Goal: Complete application form

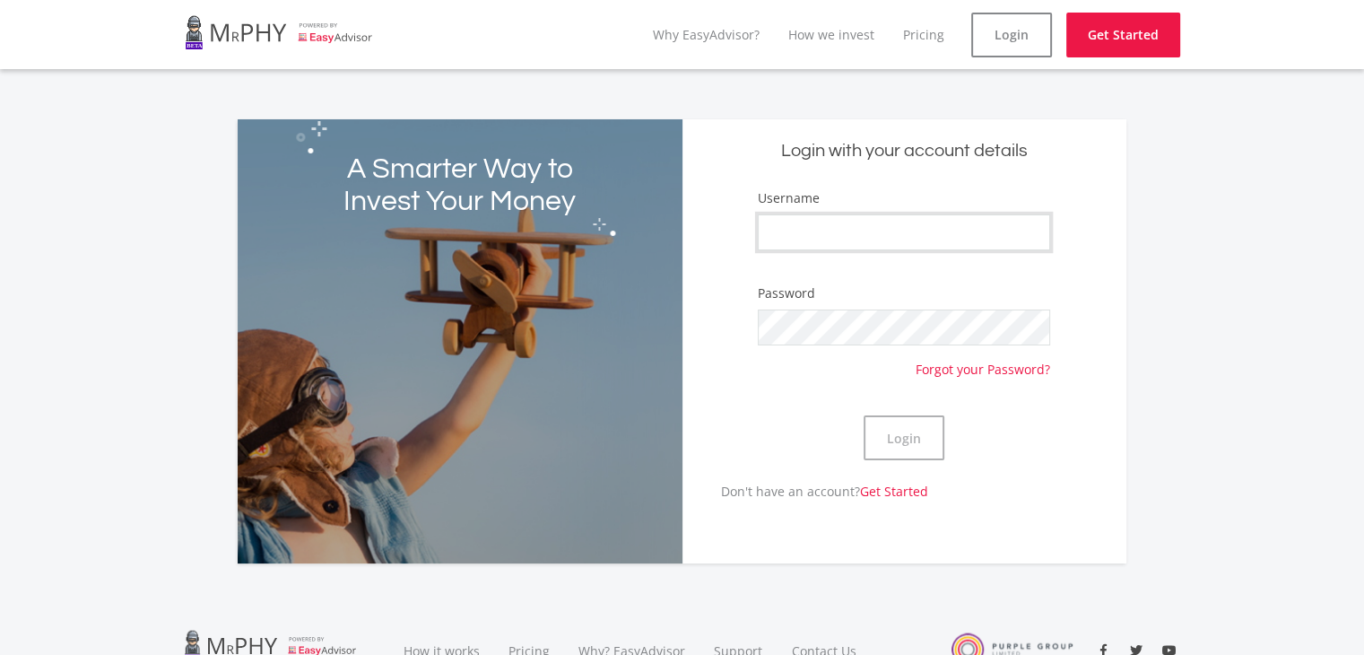
click at [951, 219] on input "Username" at bounding box center [904, 232] width 292 height 36
type input "Alex9551"
click at [896, 423] on button "Login" at bounding box center [904, 437] width 81 height 45
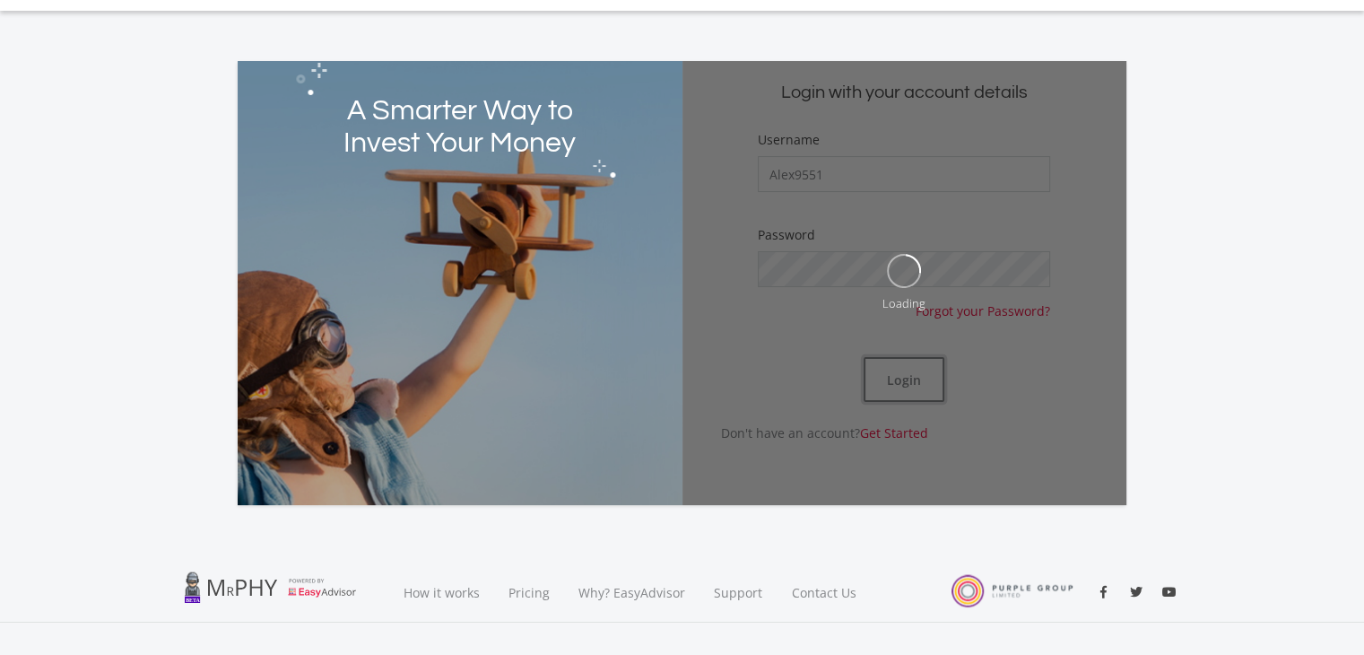
scroll to position [90, 0]
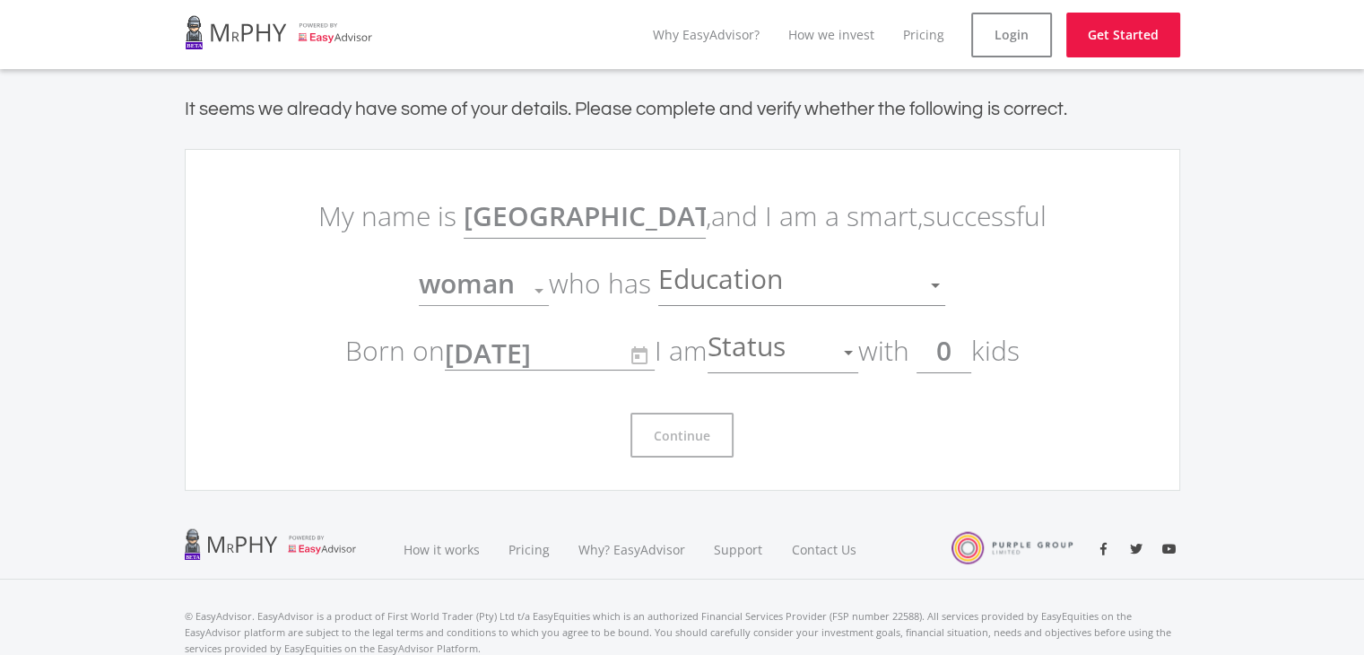
click at [850, 293] on div "Education" at bounding box center [788, 285] width 260 height 34
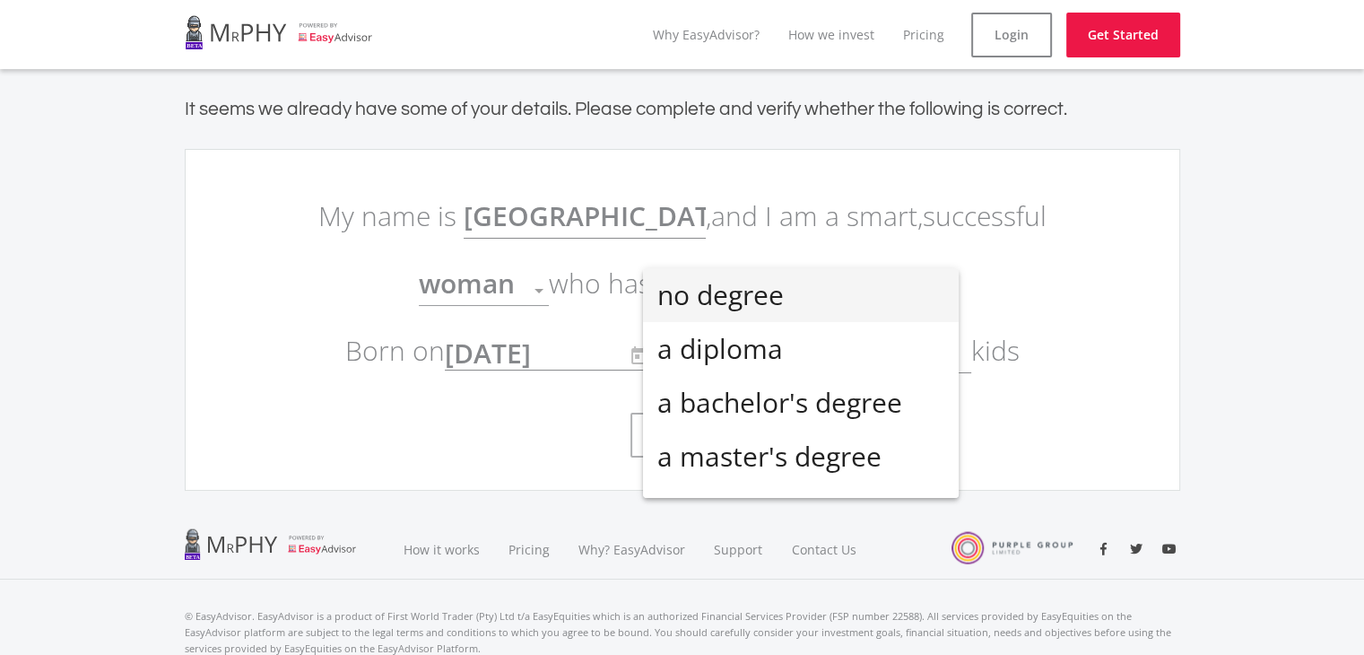
click at [846, 301] on span "no degree" at bounding box center [801, 295] width 287 height 54
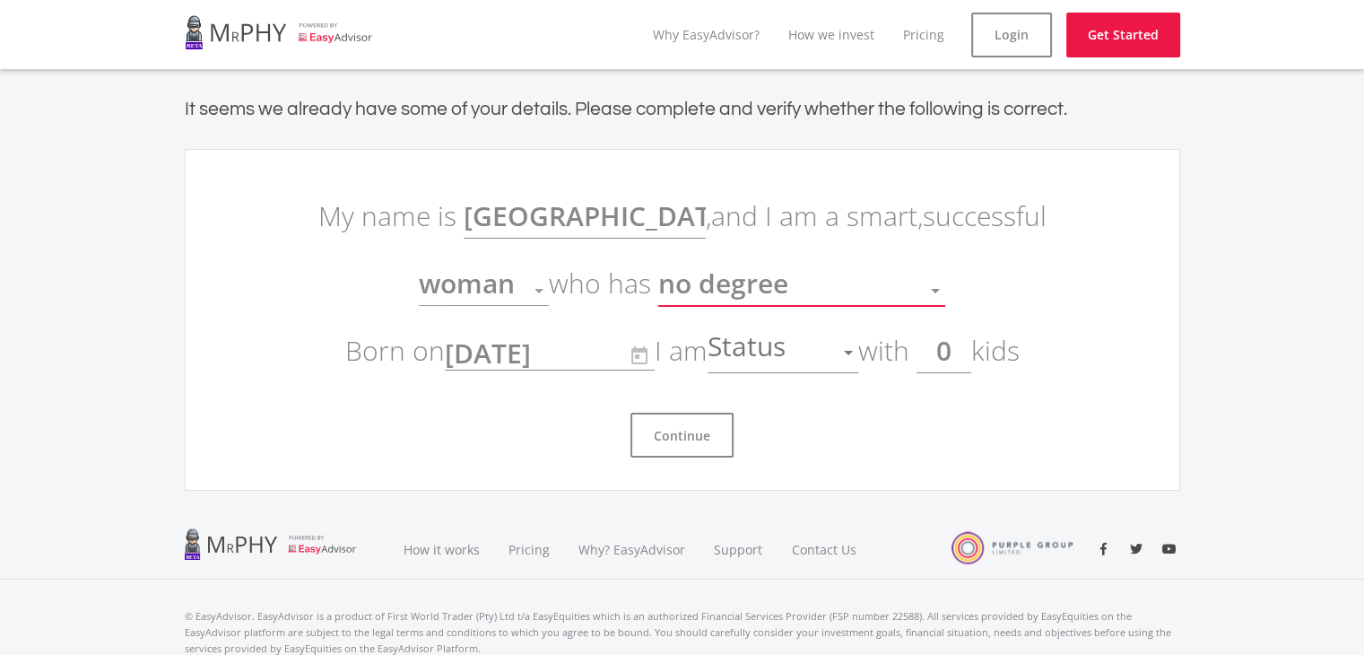
click at [767, 356] on span "Status" at bounding box center [749, 353] width 83 height 34
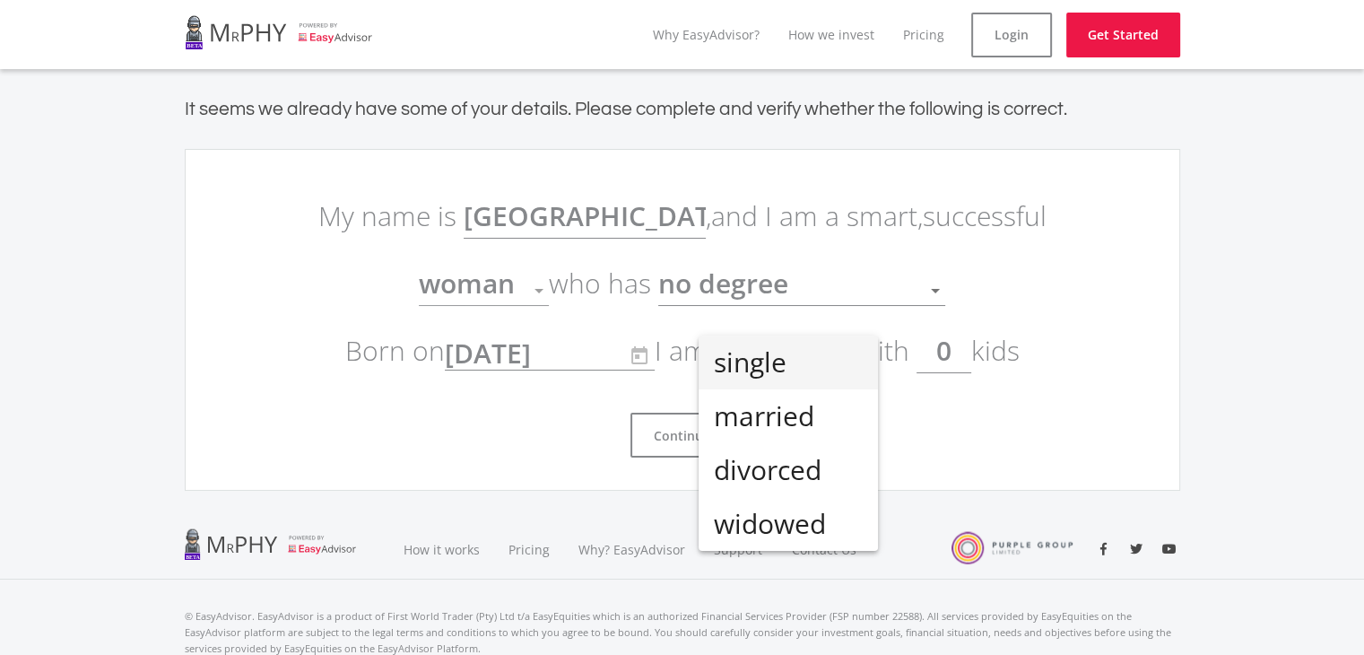
click at [767, 356] on span "single" at bounding box center [788, 363] width 151 height 54
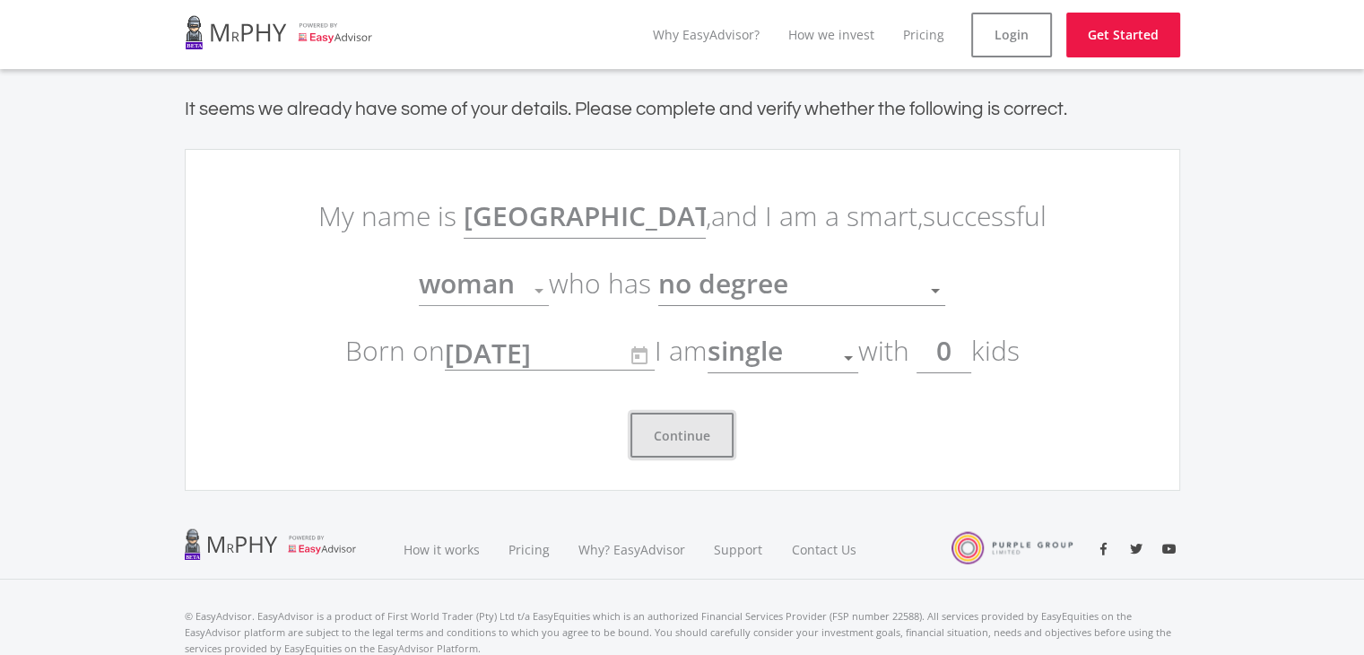
click at [693, 428] on button "Continue" at bounding box center [682, 435] width 103 height 45
click at [692, 430] on button "Continue" at bounding box center [682, 435] width 103 height 45
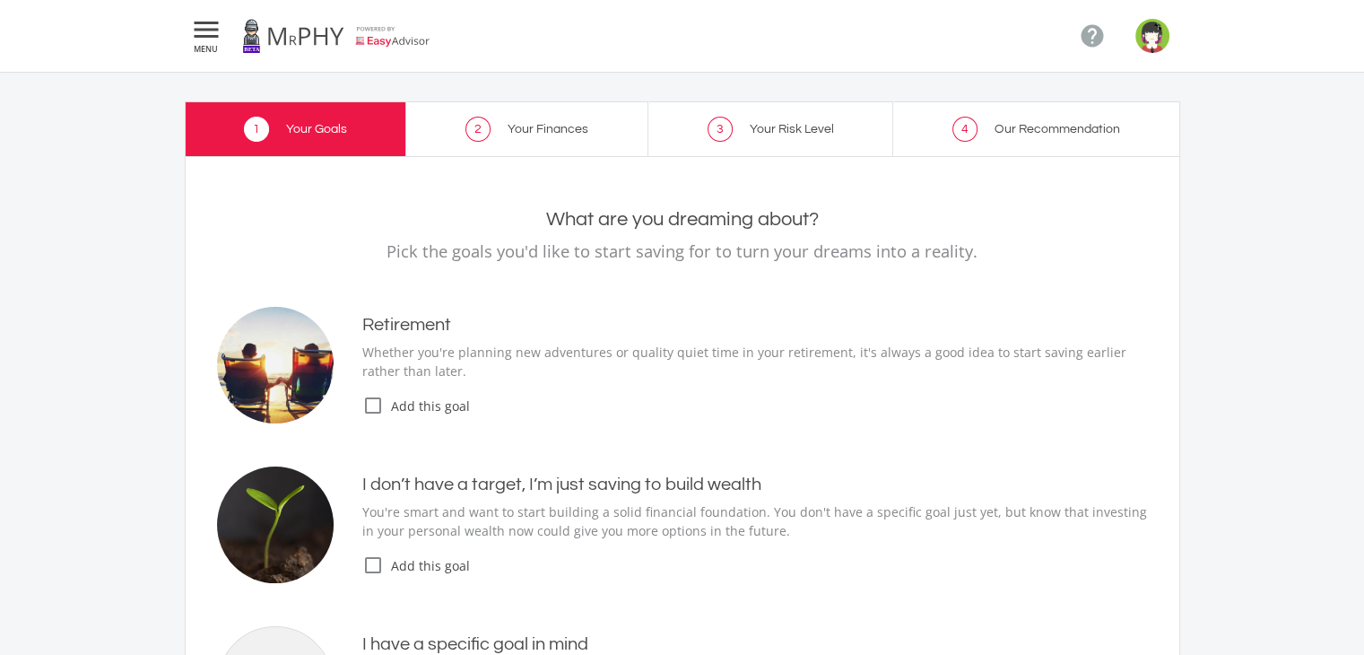
click at [960, 351] on p "Whether you're planning new adventures or quality quiet time in your retirement…" at bounding box center [755, 362] width 786 height 38
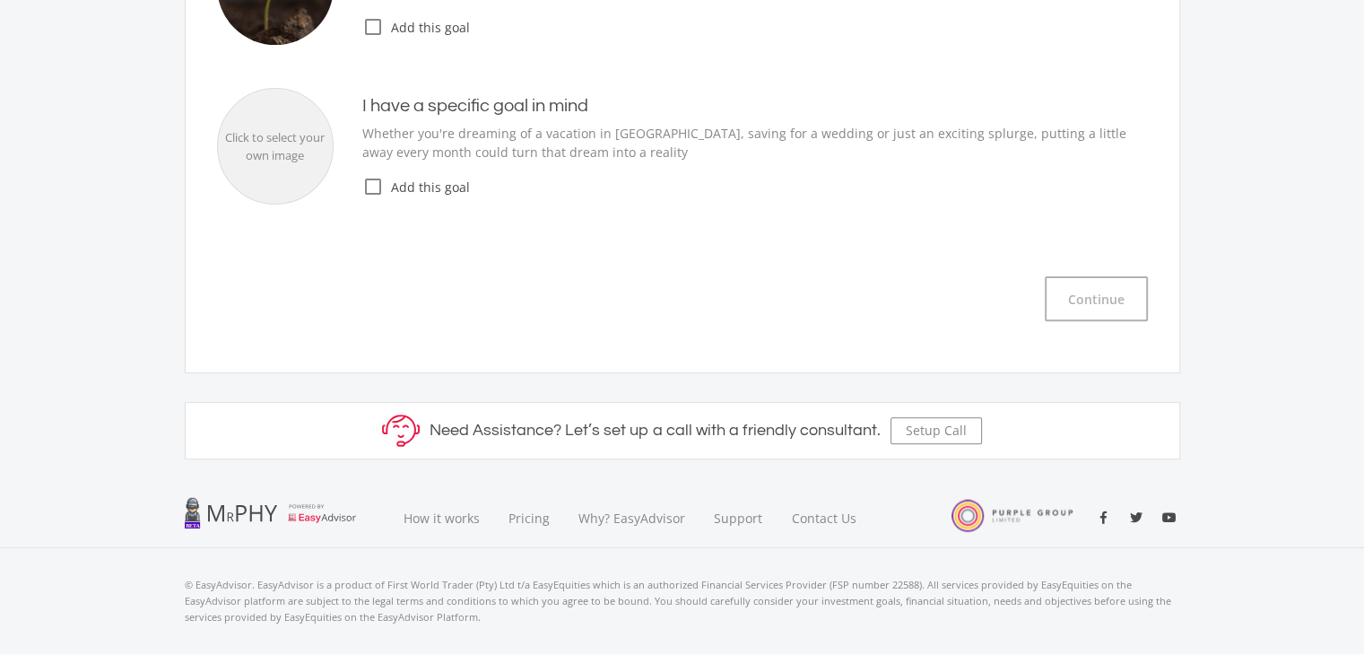
scroll to position [359, 0]
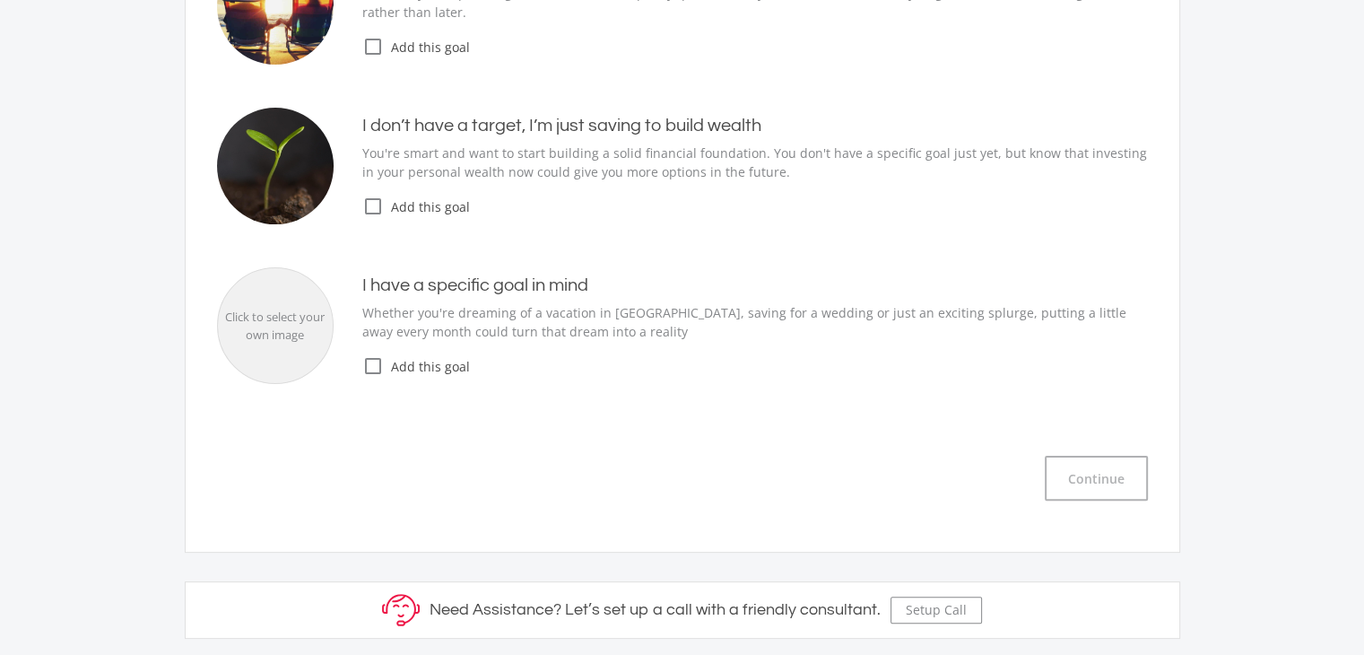
click at [378, 204] on icon "check_box_outline_blank" at bounding box center [373, 207] width 22 height 22
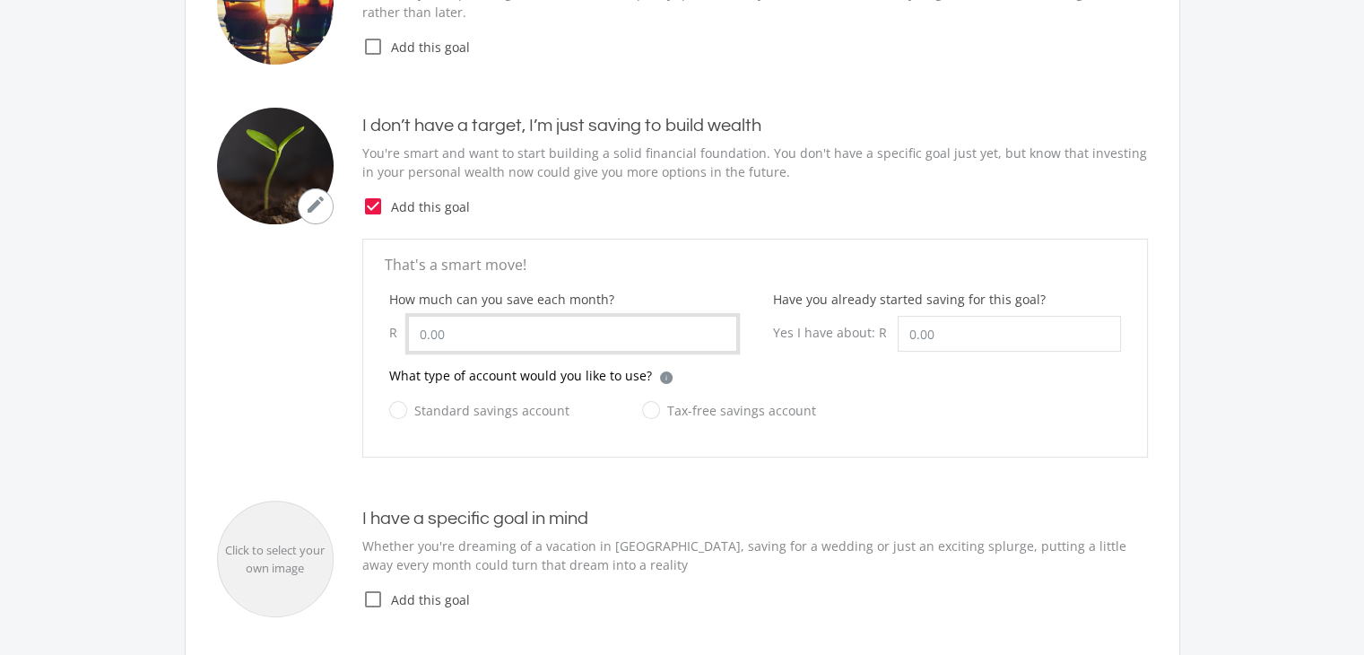
click at [431, 335] on input "How much can you save each month?" at bounding box center [572, 334] width 329 height 36
type input "1,000.00"
click at [860, 367] on div "What type of account would you like to use? i Which account type should I choos…" at bounding box center [755, 382] width 732 height 33
click at [642, 408] on label "Tax-free savings account" at bounding box center [729, 410] width 174 height 22
click at [635, 408] on input "Tax-free savings account" at bounding box center [711, 421] width 174 height 36
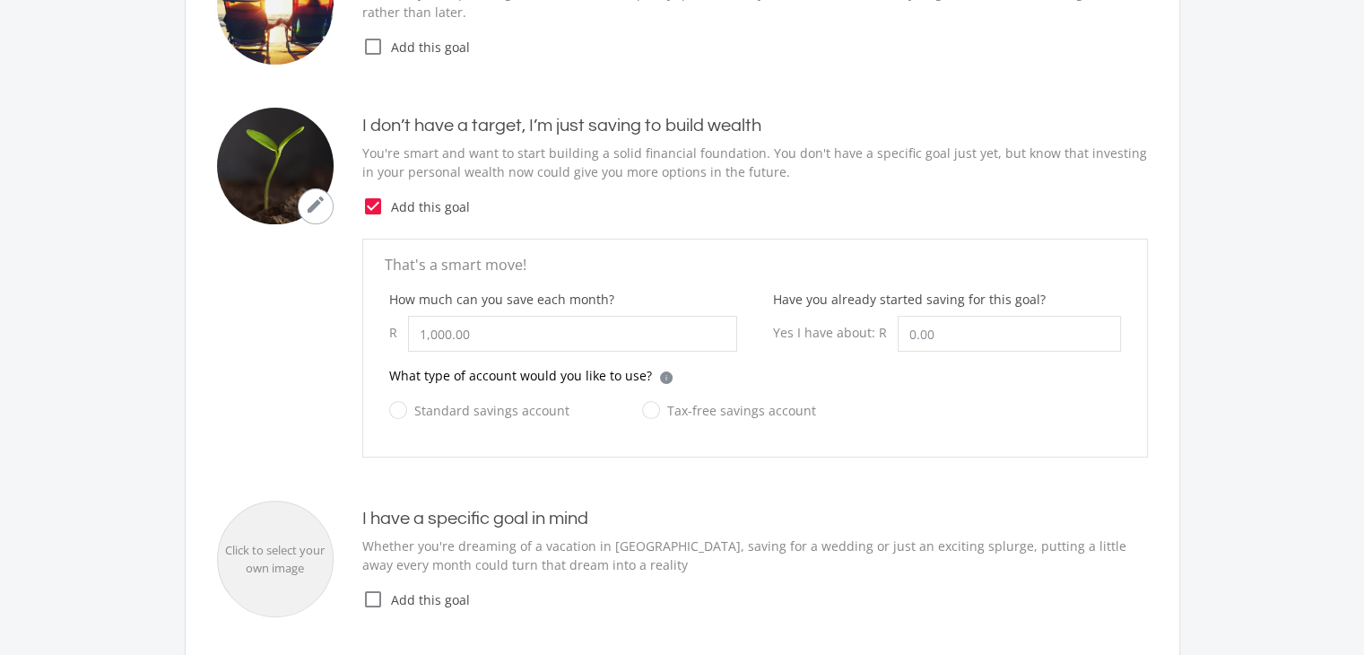
radio input "true"
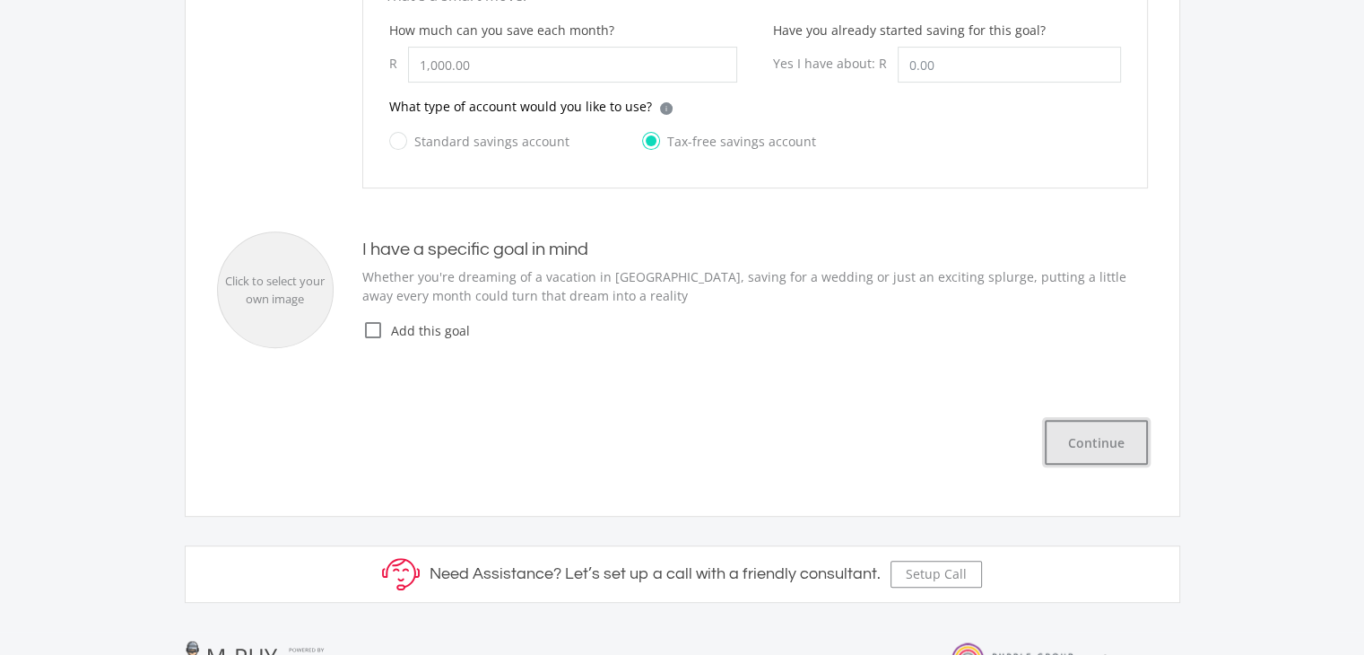
click at [1134, 449] on button "Continue" at bounding box center [1096, 442] width 103 height 45
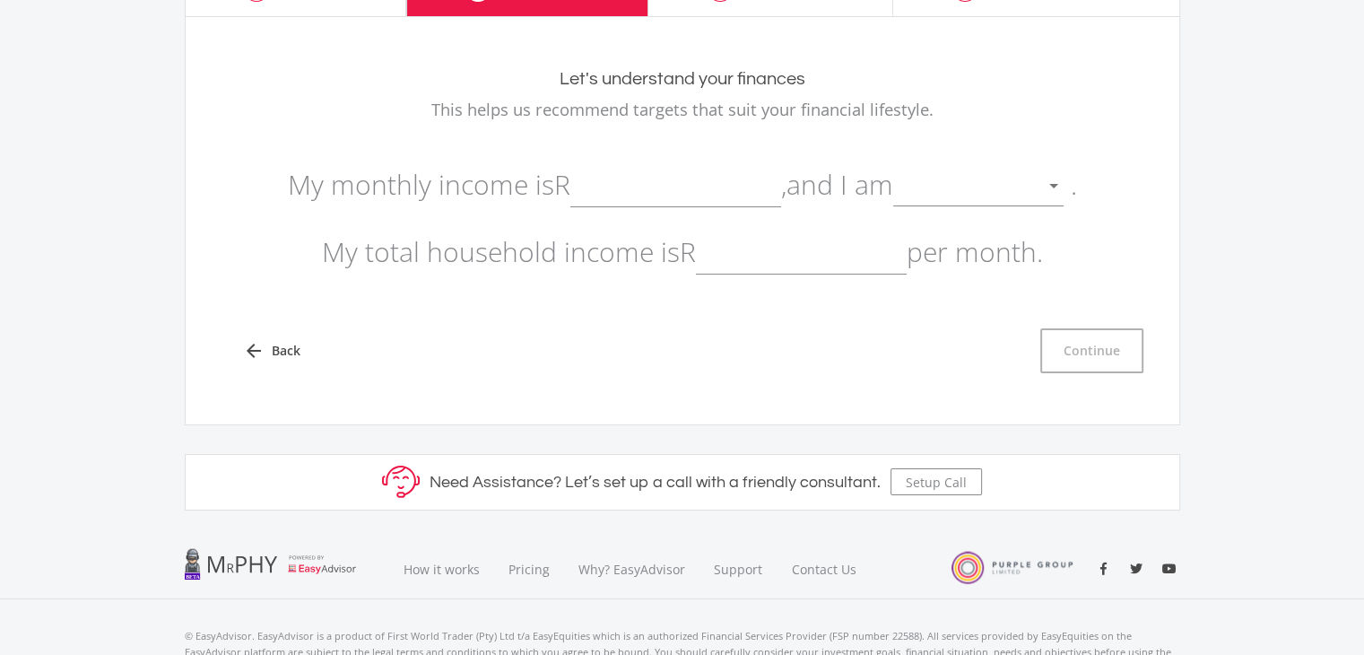
scroll to position [47, 0]
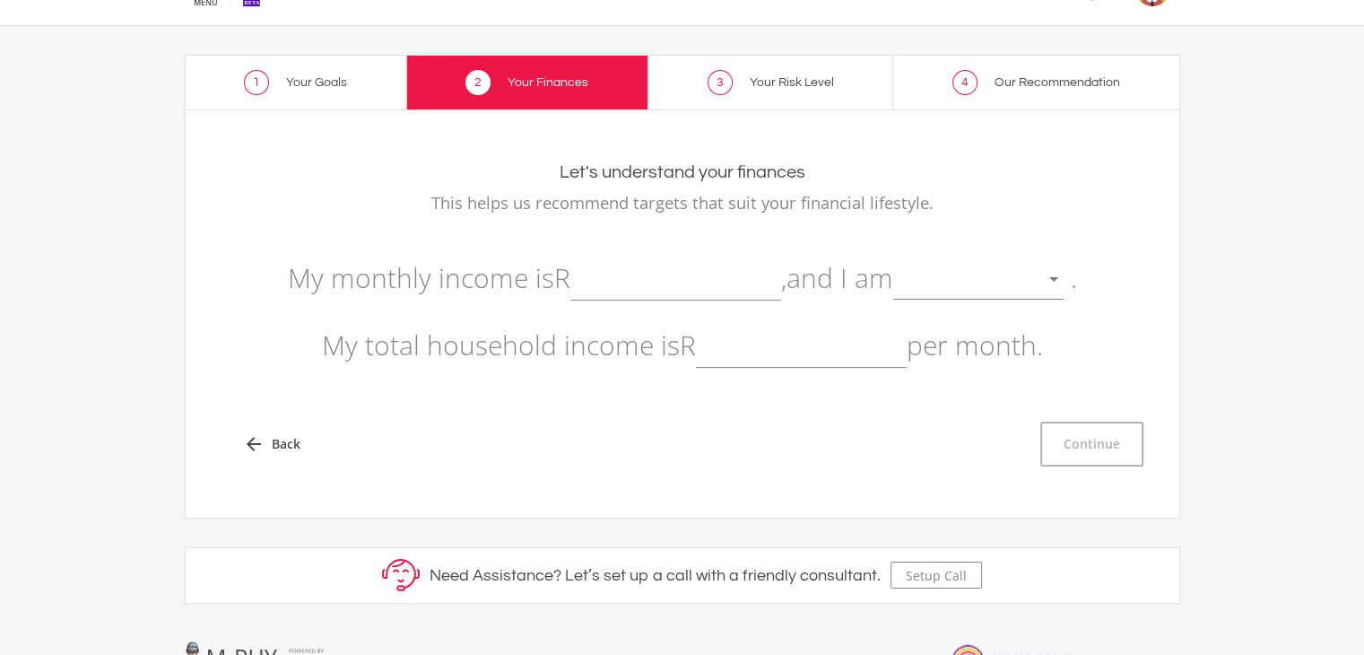
click at [680, 274] on input "text" at bounding box center [676, 278] width 211 height 45
type input "31,527.00"
click at [985, 285] on div at bounding box center [965, 280] width 144 height 34
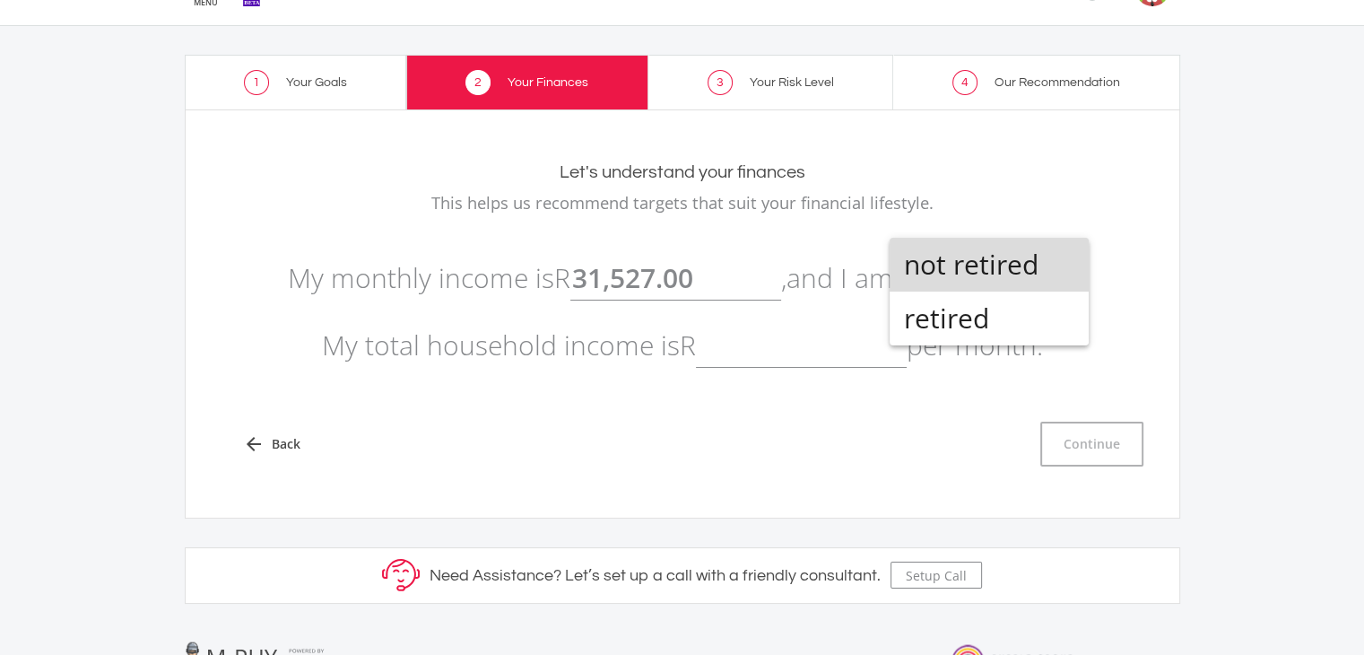
click at [985, 285] on span "not retired" at bounding box center [989, 265] width 170 height 54
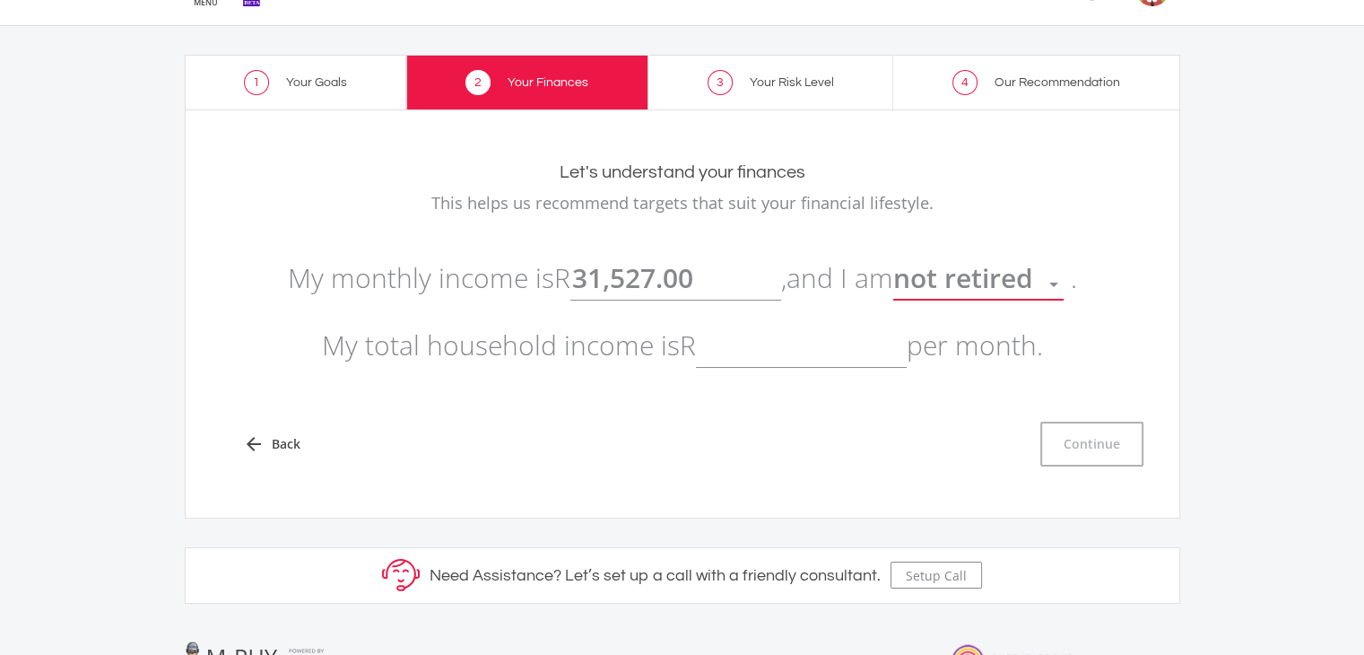
click at [736, 355] on input "text" at bounding box center [801, 345] width 211 height 45
type input "70,000.00"
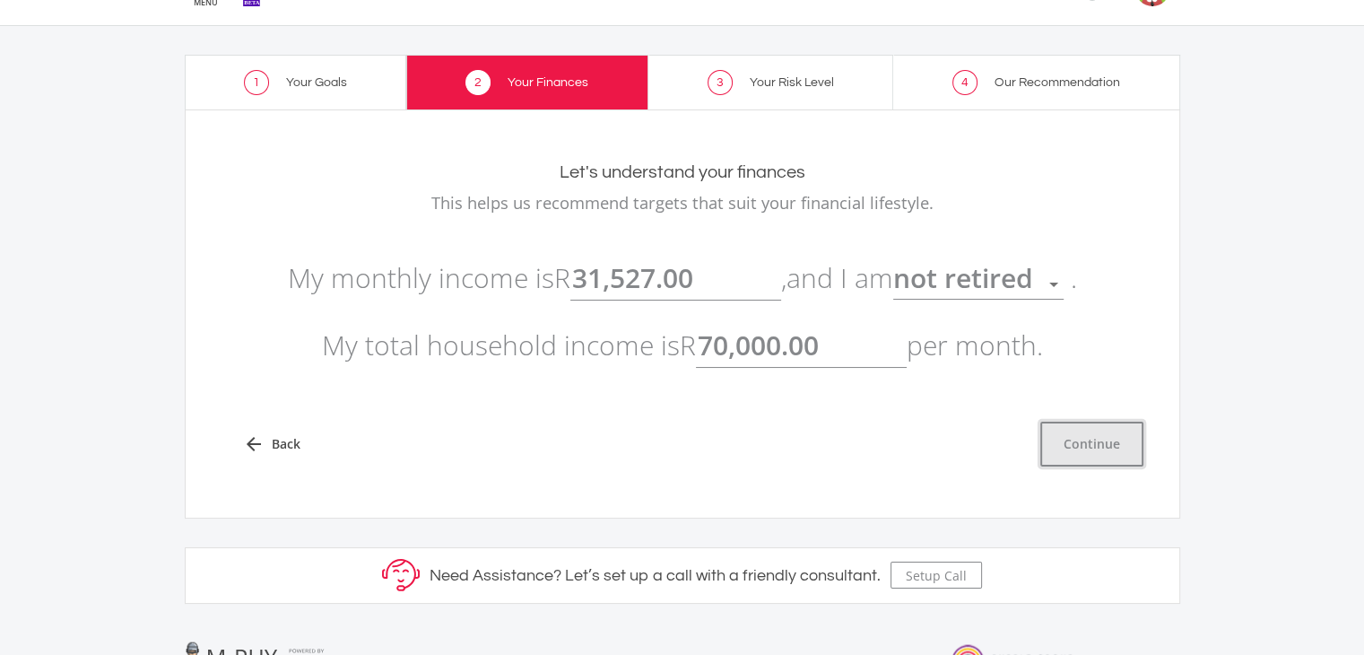
click at [1059, 423] on button "Continue" at bounding box center [1092, 444] width 103 height 45
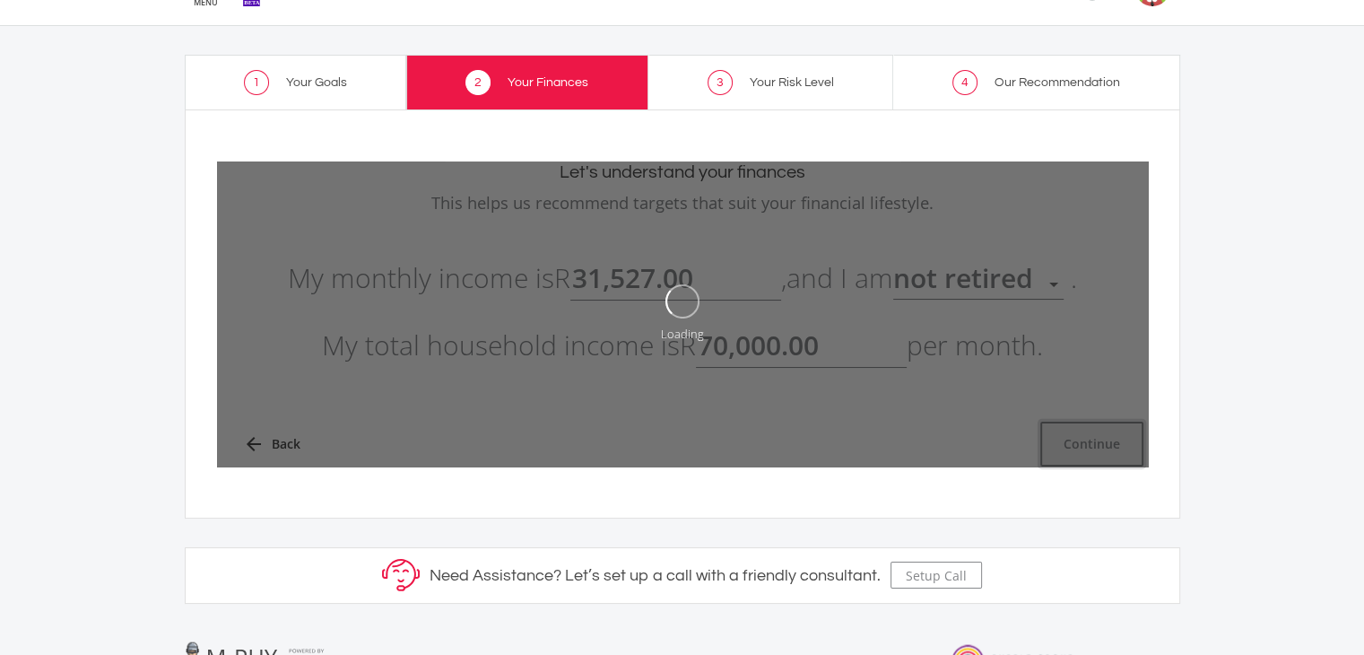
type input "31527"
type input "70000"
type input "31,527.00"
type input "70,000.00"
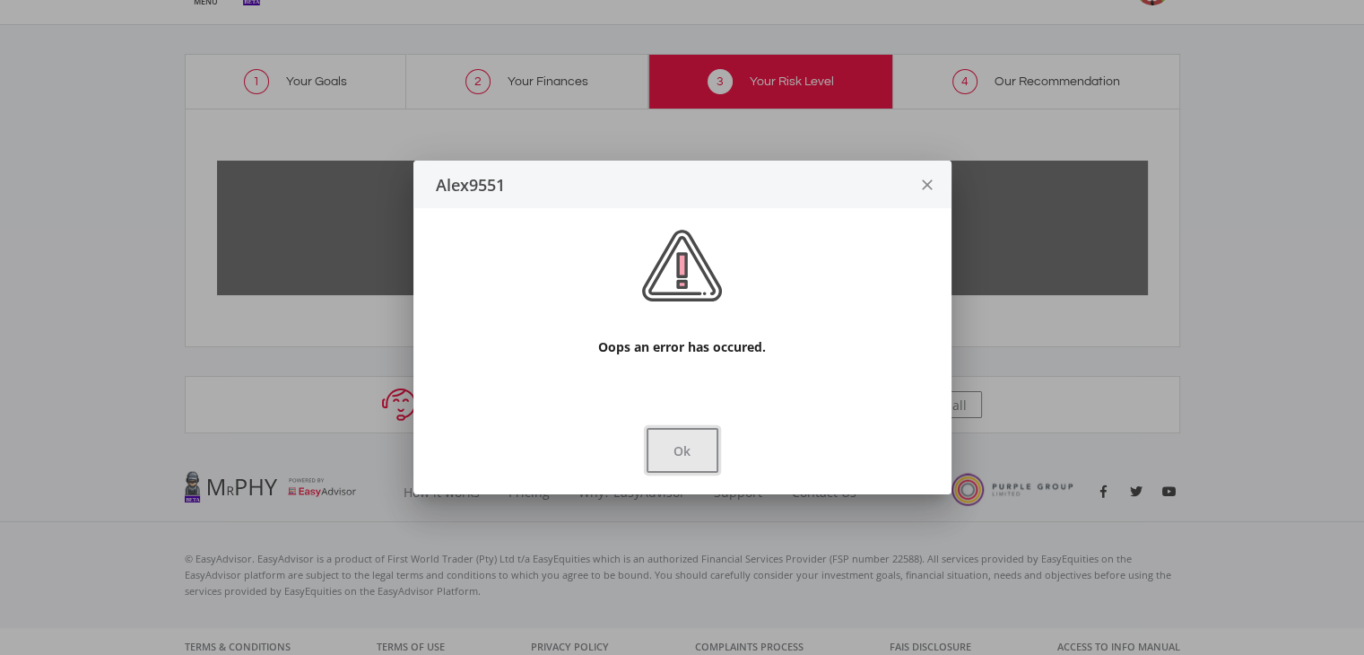
click at [669, 449] on button "Ok" at bounding box center [683, 450] width 72 height 45
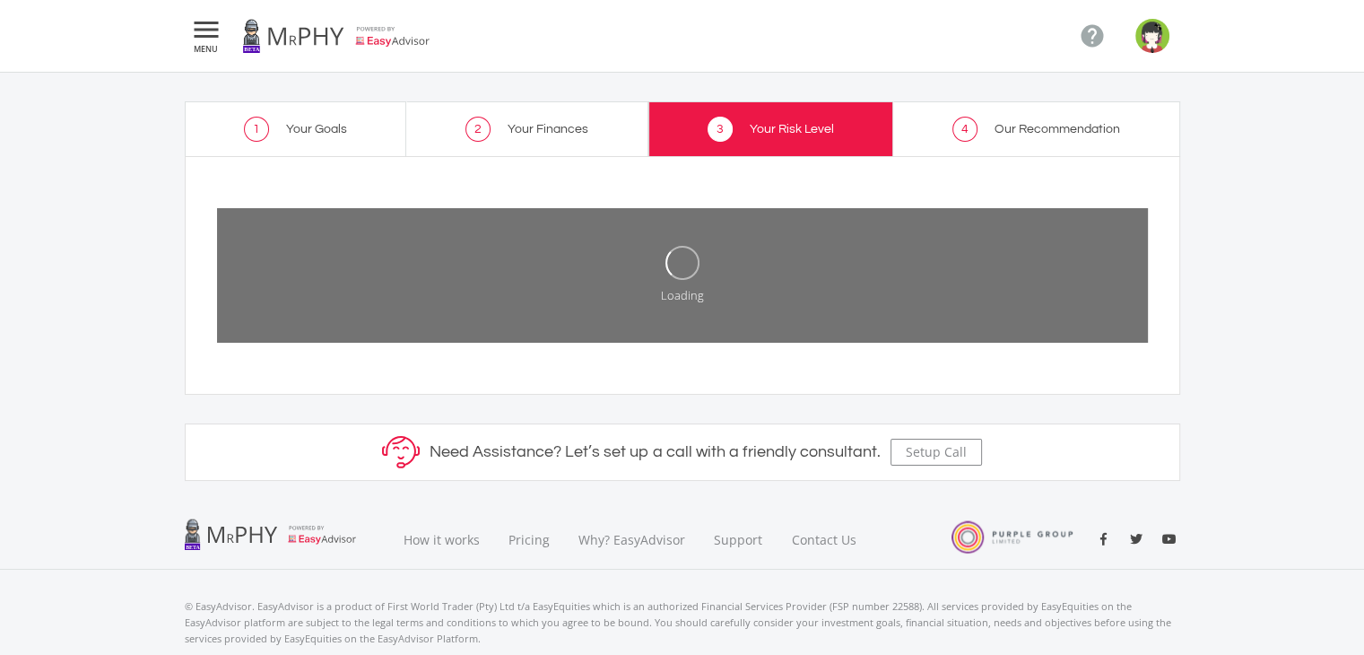
scroll to position [47, 0]
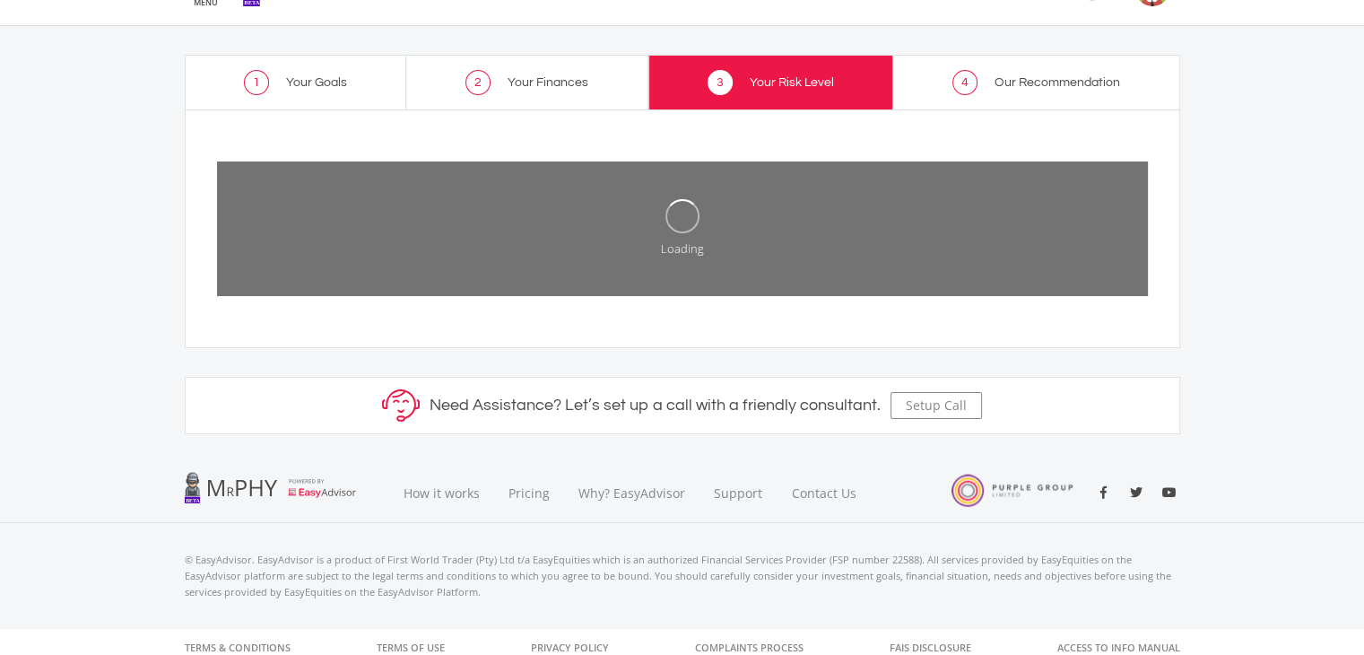
click at [544, 79] on span "Your Finances" at bounding box center [548, 82] width 81 height 13
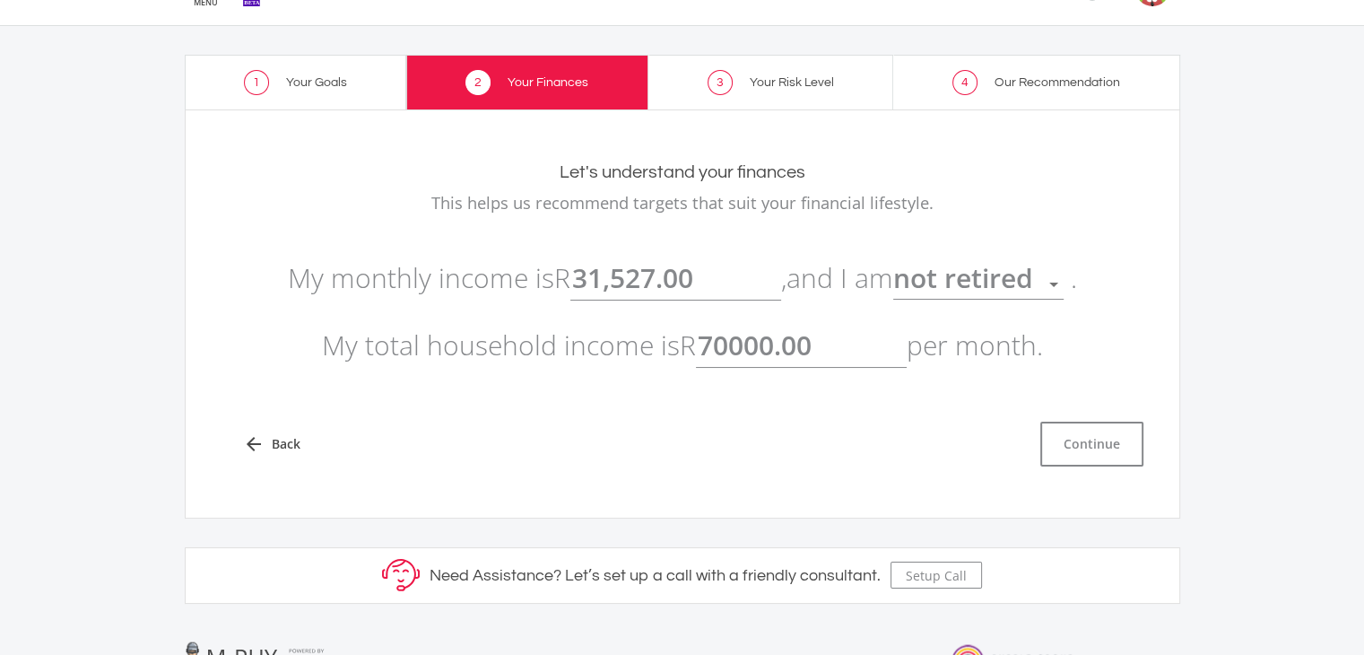
click at [763, 362] on input "70000.00" at bounding box center [801, 345] width 211 height 45
click at [1089, 447] on button "Continue" at bounding box center [1092, 444] width 103 height 45
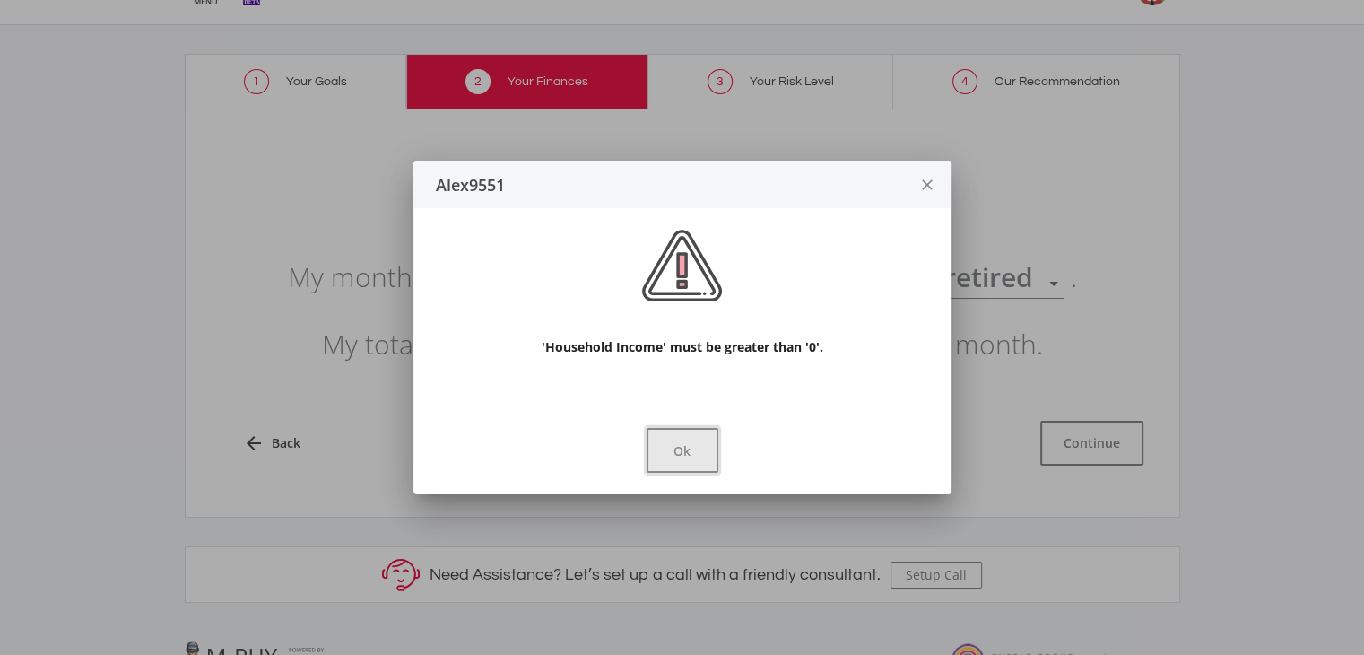
click at [686, 453] on button "Ok" at bounding box center [683, 450] width 72 height 45
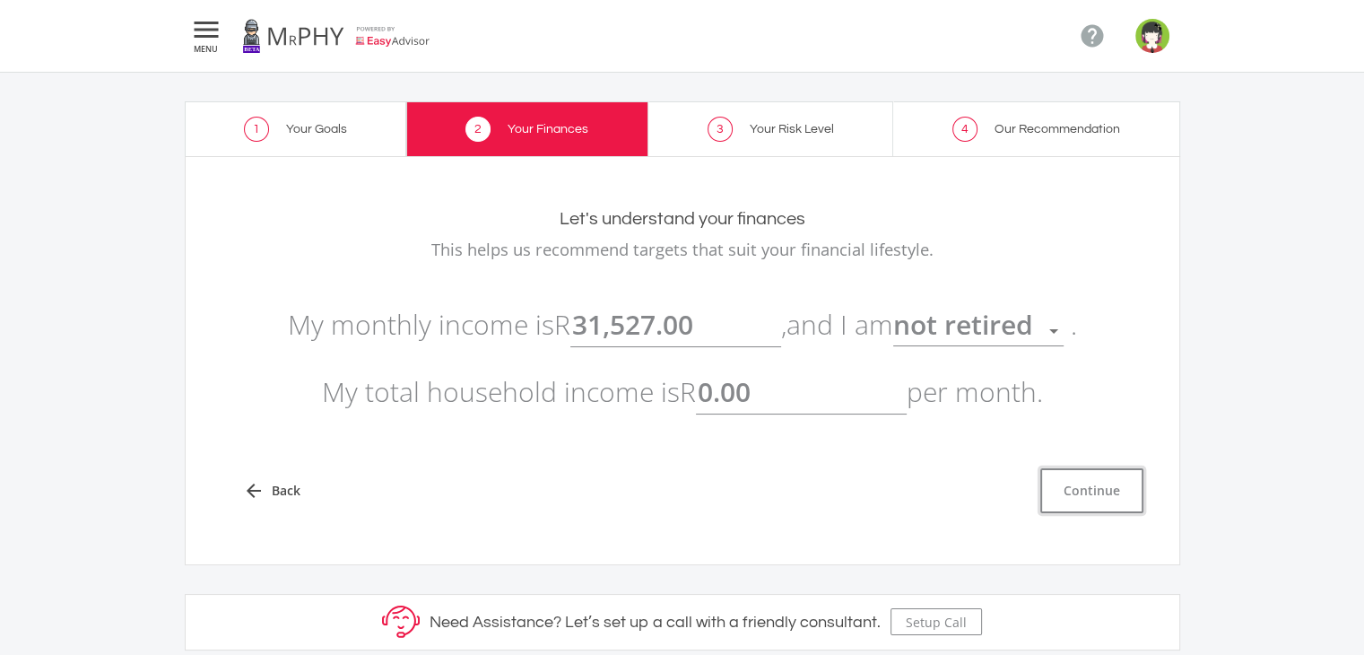
scroll to position [47, 0]
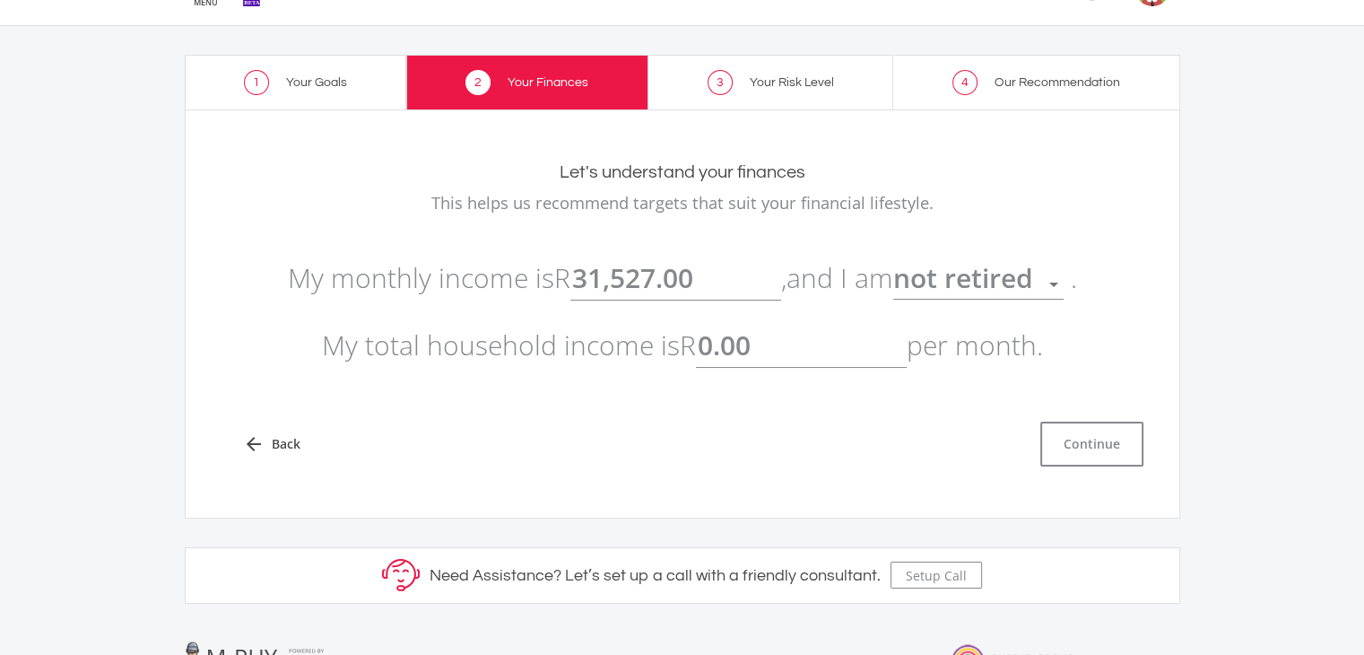
click at [780, 341] on input "0.00" at bounding box center [801, 345] width 211 height 45
type input "31,527.00"
click at [944, 449] on div "arrow_back Back Continue" at bounding box center [683, 444] width 922 height 45
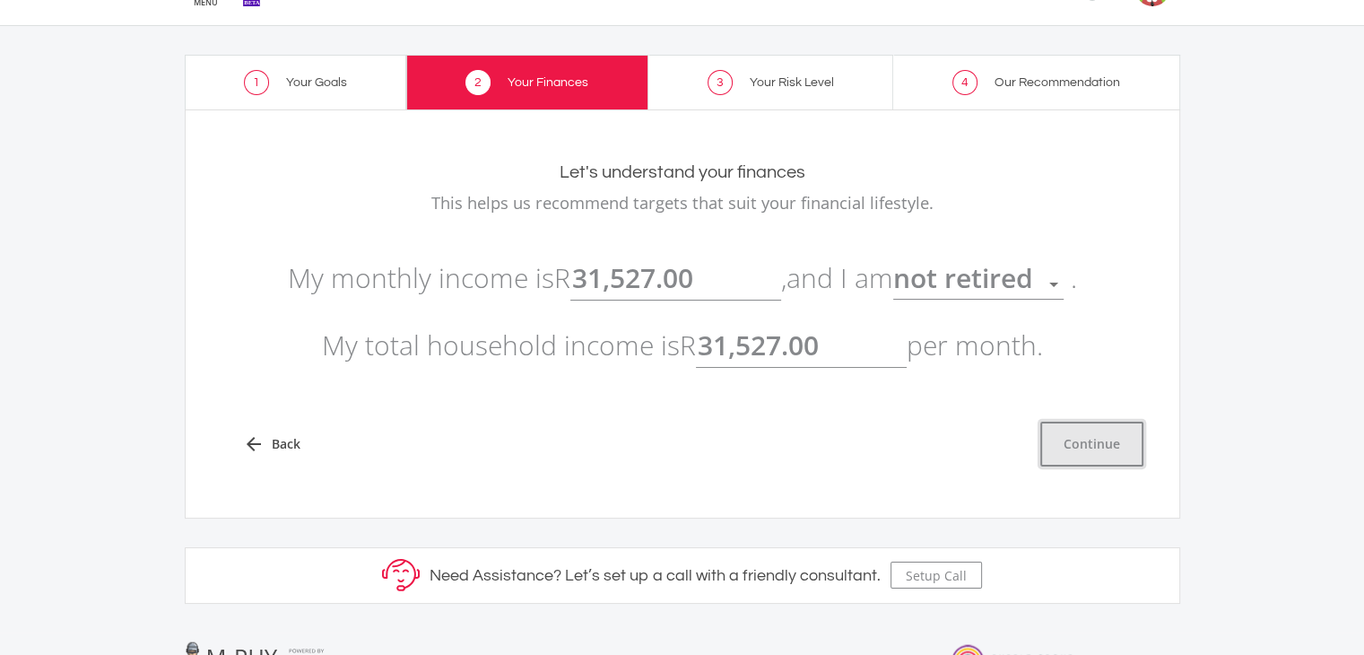
click at [1082, 449] on button "Continue" at bounding box center [1092, 444] width 103 height 45
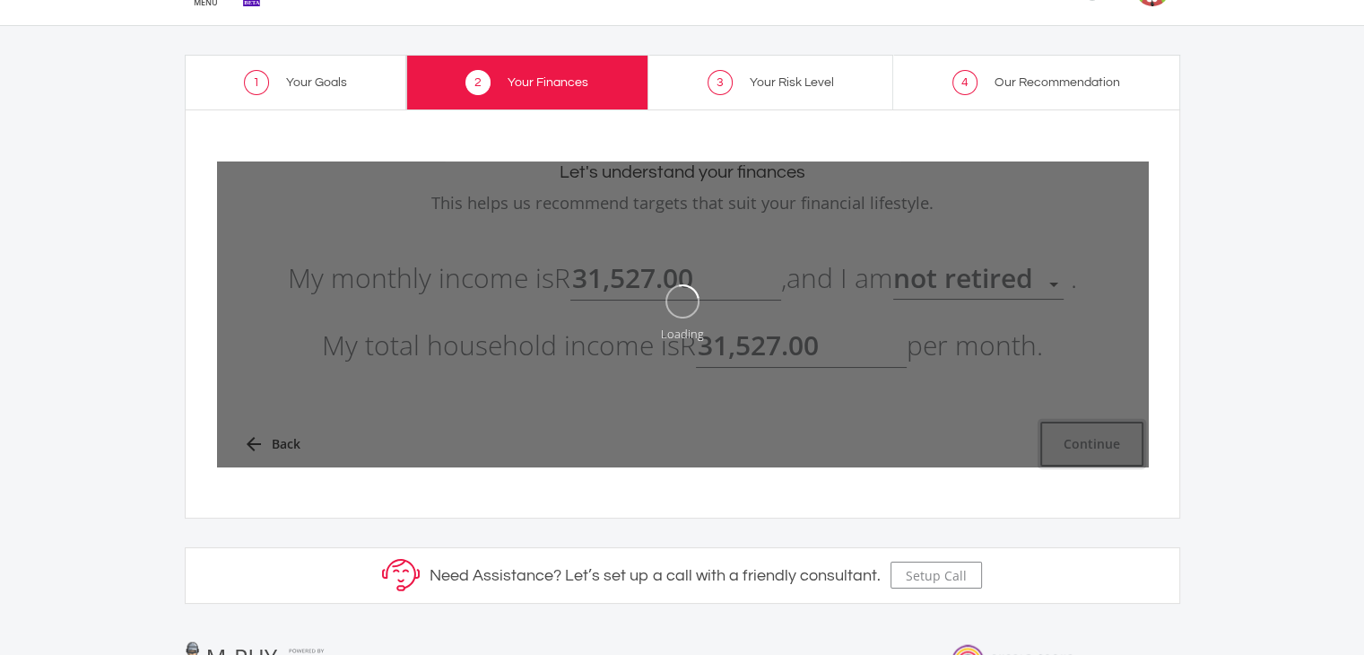
type input "31527"
type input "31,527.00"
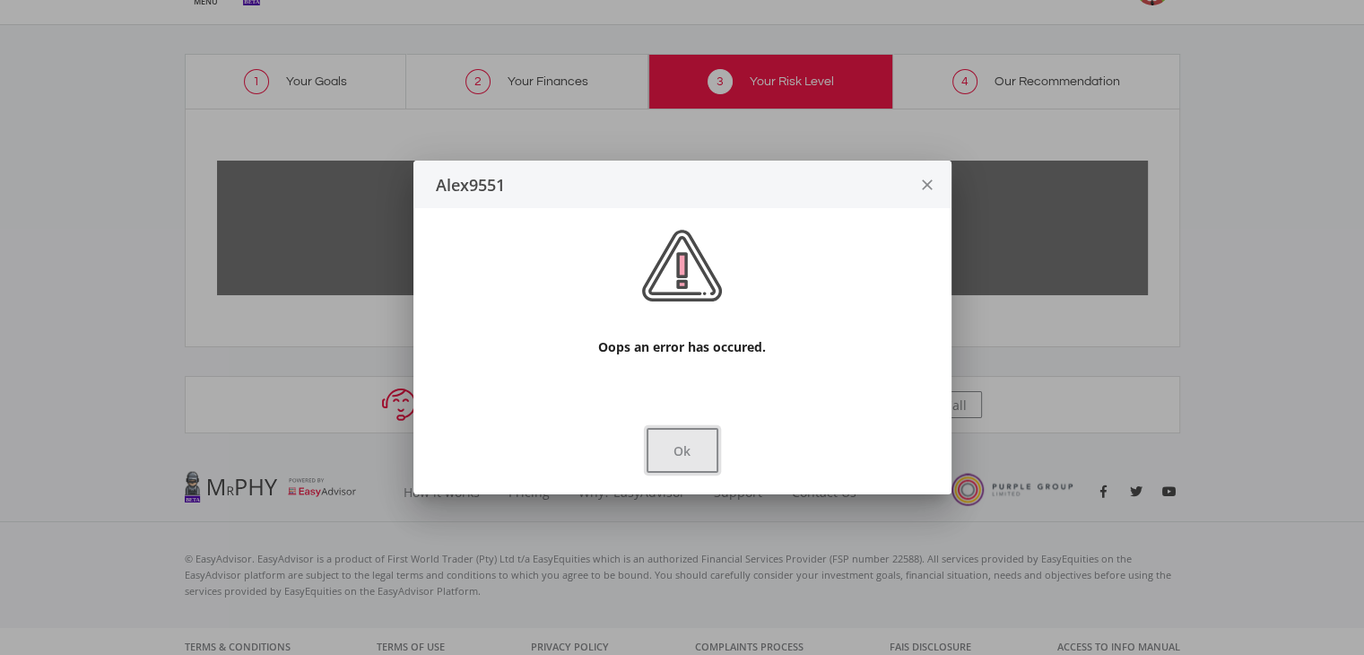
click at [698, 464] on button "Ok" at bounding box center [683, 450] width 72 height 45
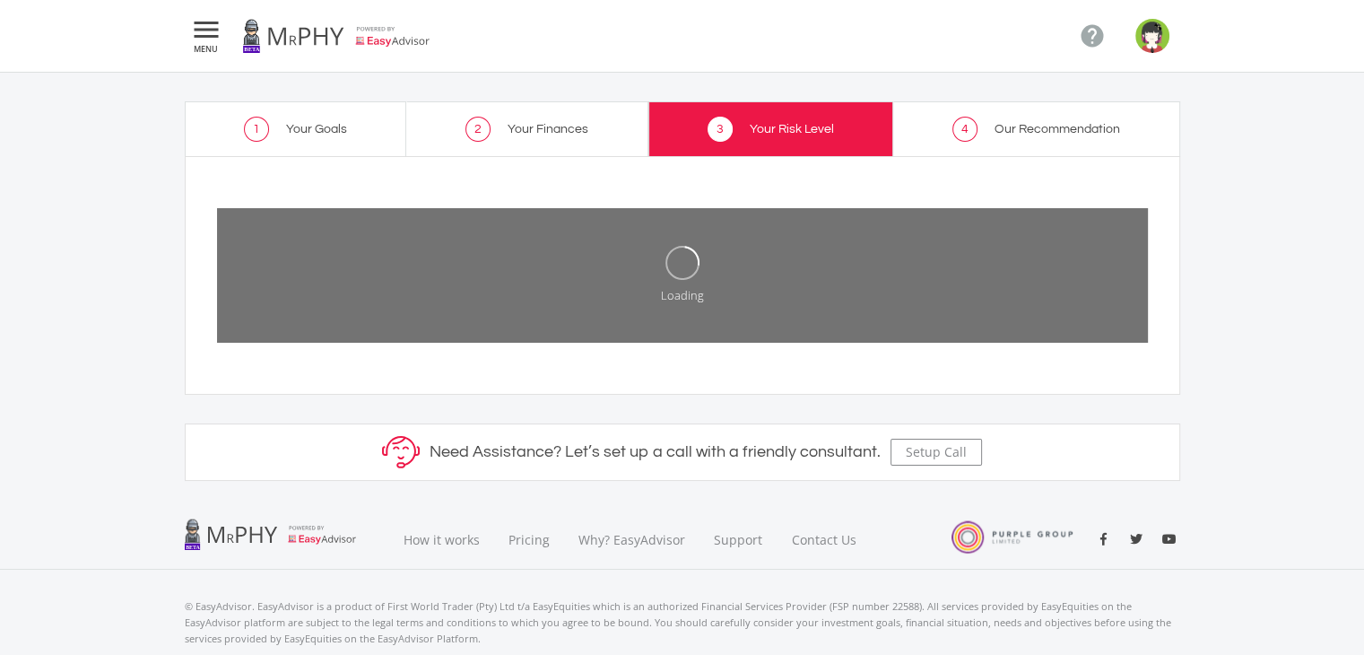
click at [1009, 117] on link "4 Our Recommendation" at bounding box center [1036, 128] width 287 height 55
click at [798, 136] on link "3 Your Risk Level" at bounding box center [772, 128] width 246 height 55
click at [1147, 43] on img "button" at bounding box center [1153, 36] width 34 height 34
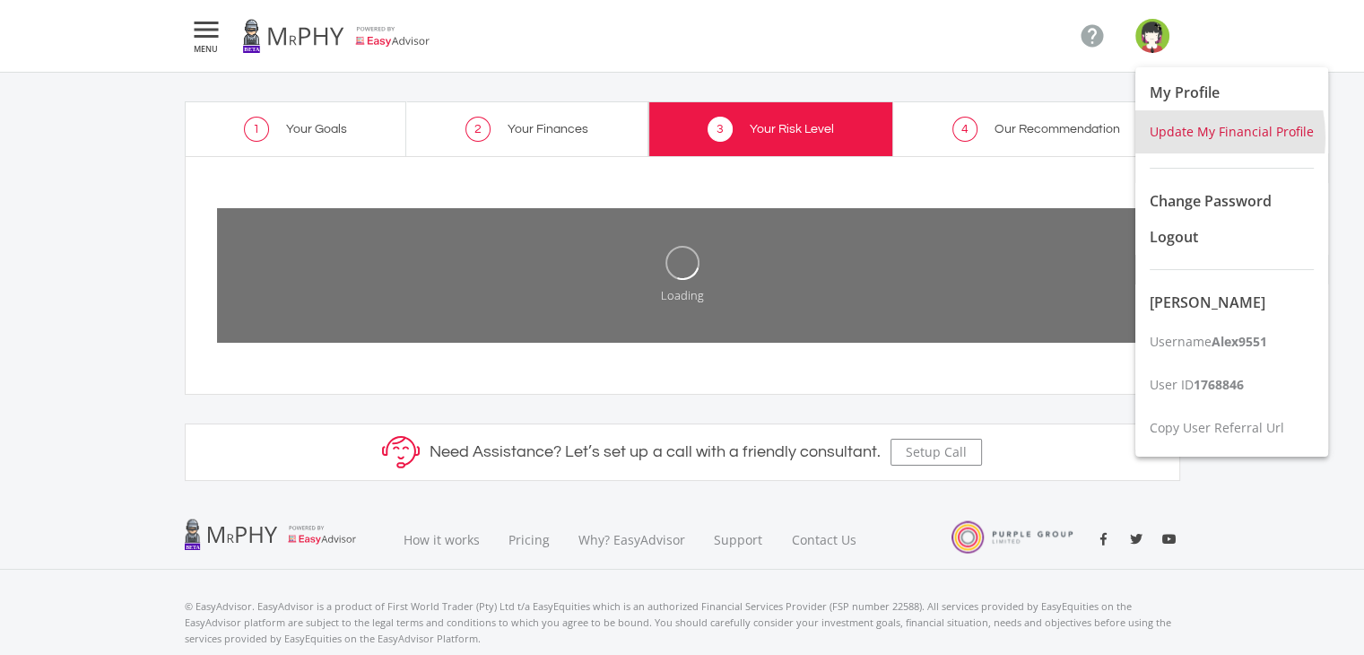
click at [1179, 137] on span "Update My Financial Profile" at bounding box center [1232, 131] width 164 height 17
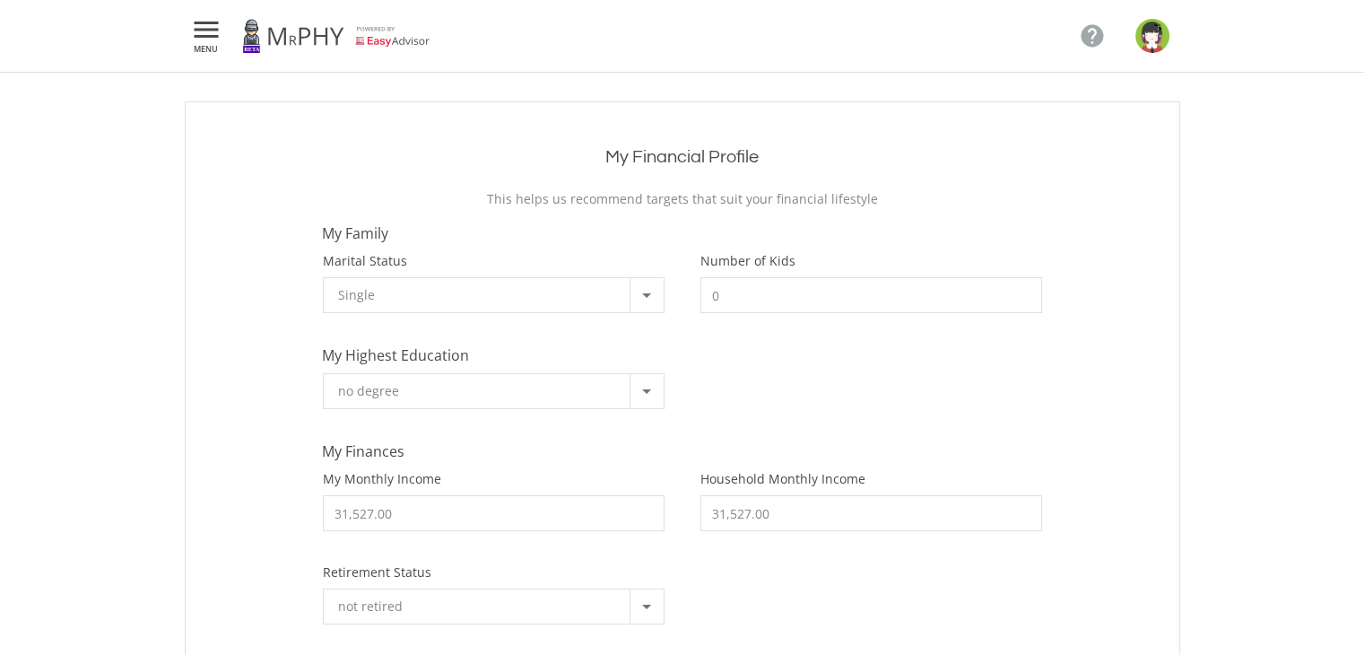
scroll to position [90, 0]
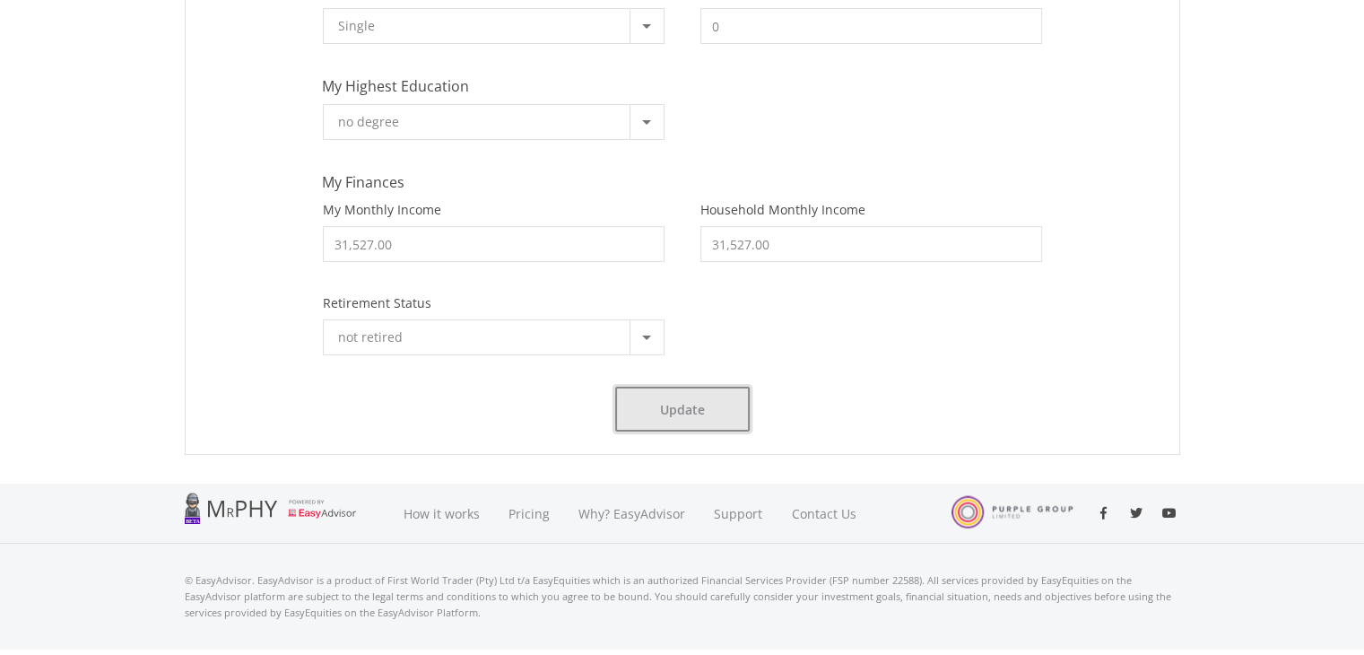
click at [728, 391] on button "Update" at bounding box center [682, 409] width 135 height 45
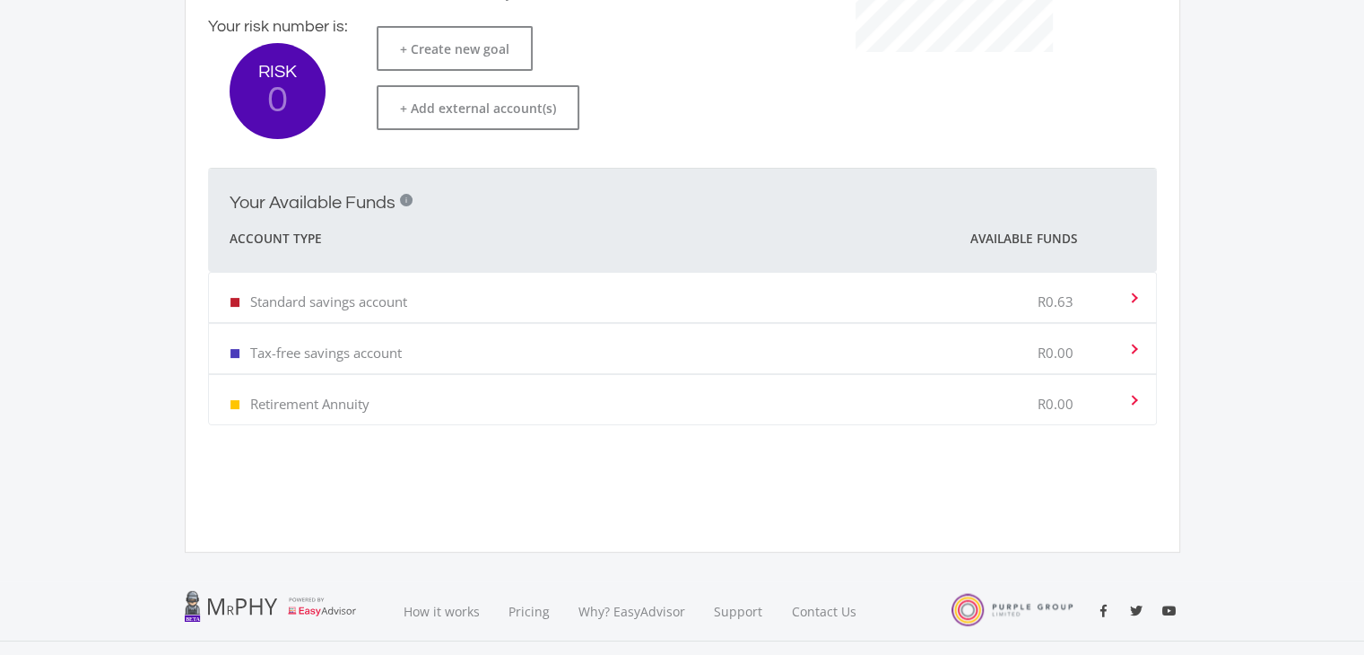
scroll to position [269, 0]
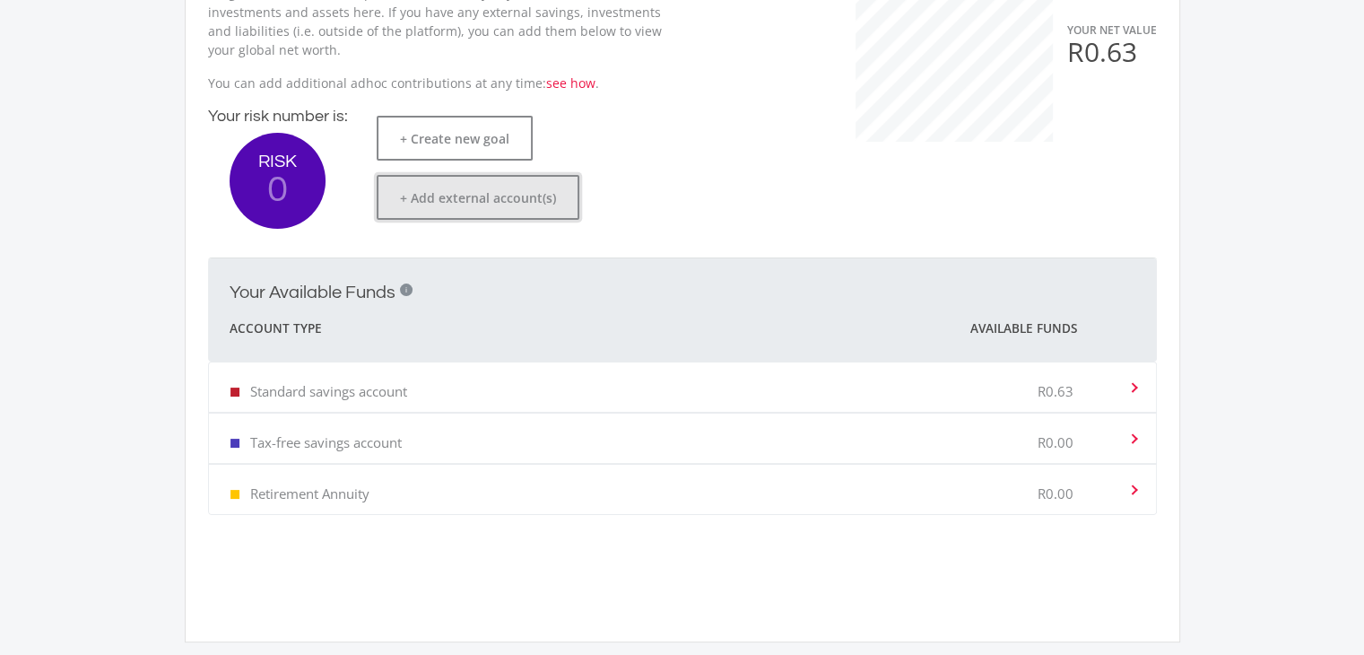
click at [496, 195] on button "+ Add external account(s)" at bounding box center [478, 197] width 203 height 45
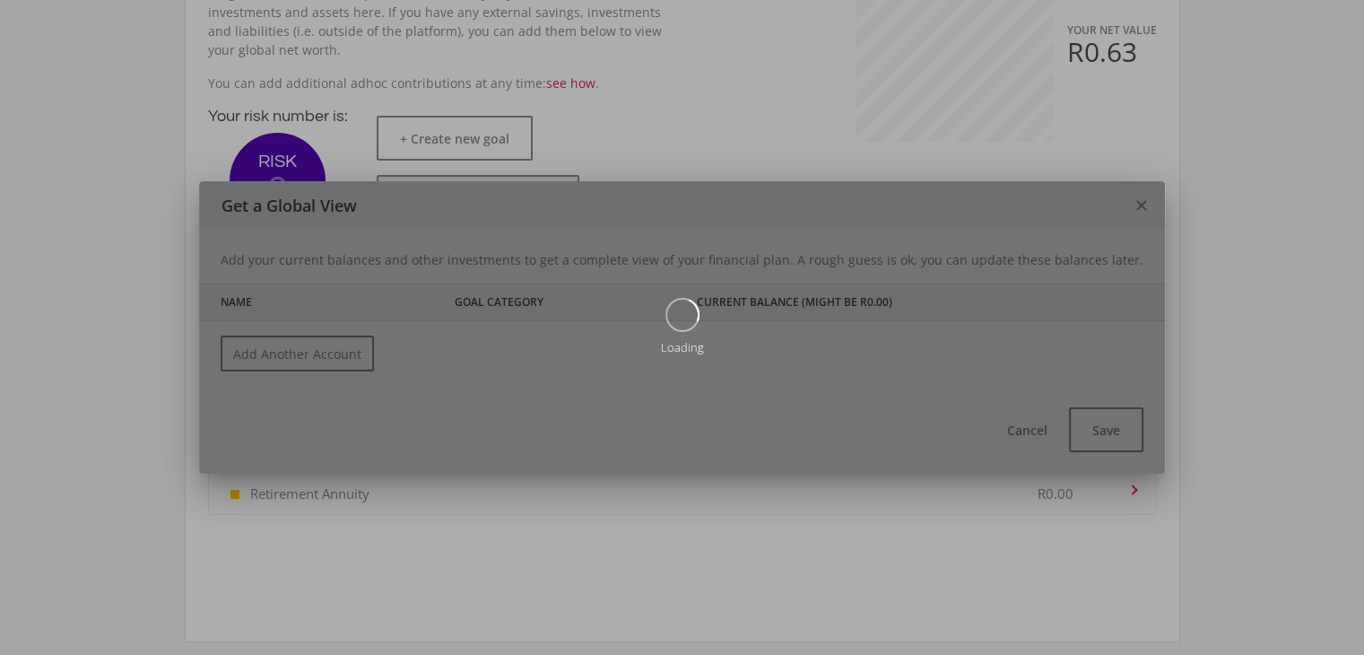
scroll to position [0, 0]
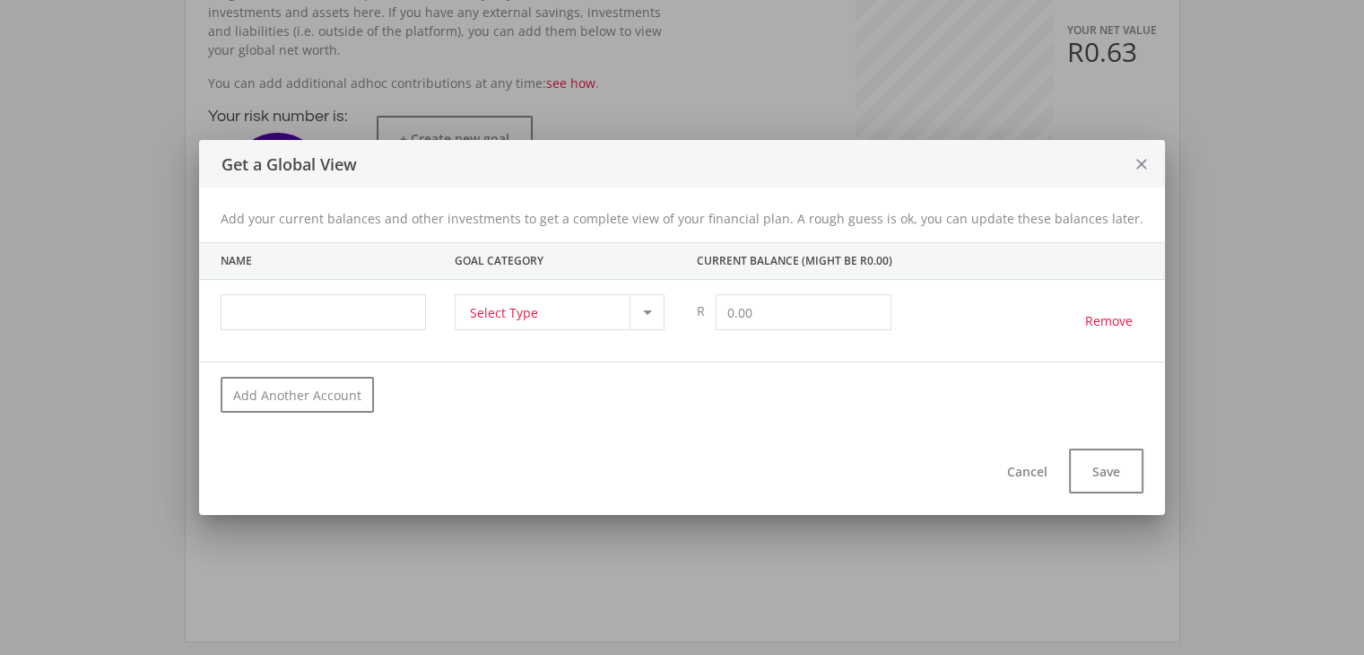
click at [536, 307] on span "Select Type" at bounding box center [504, 312] width 68 height 34
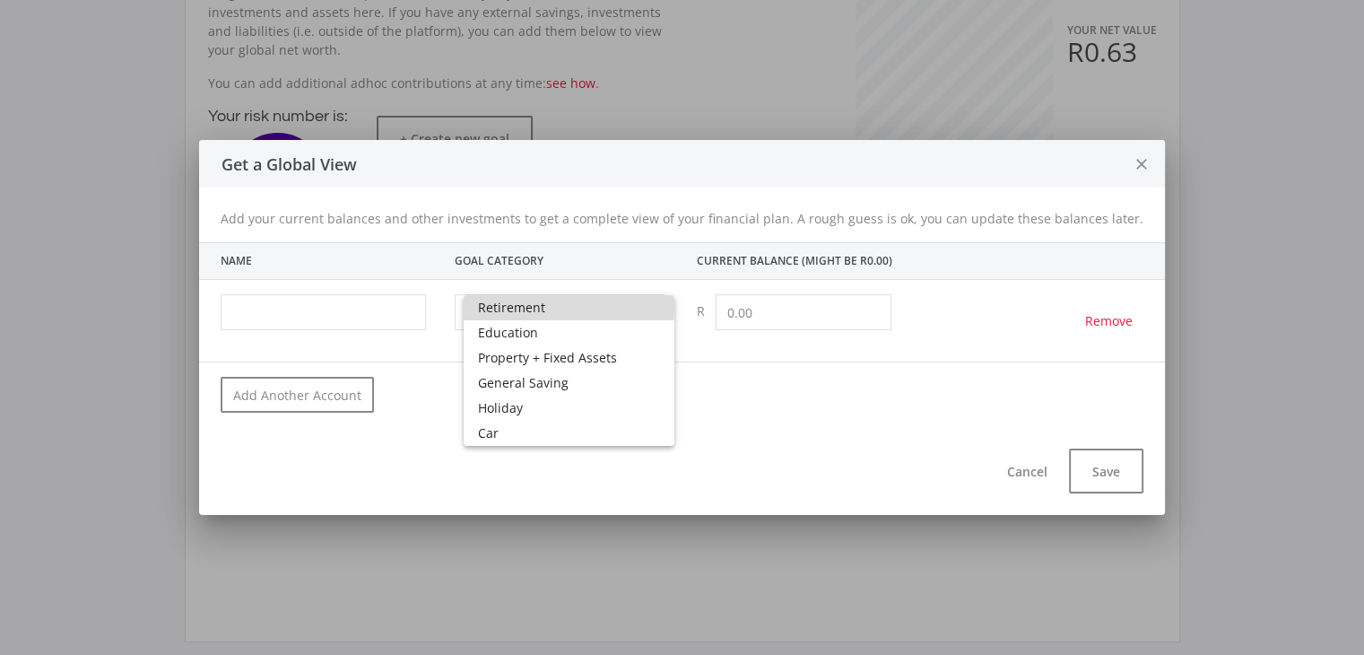
click at [536, 307] on span "Retirement" at bounding box center [569, 307] width 182 height 25
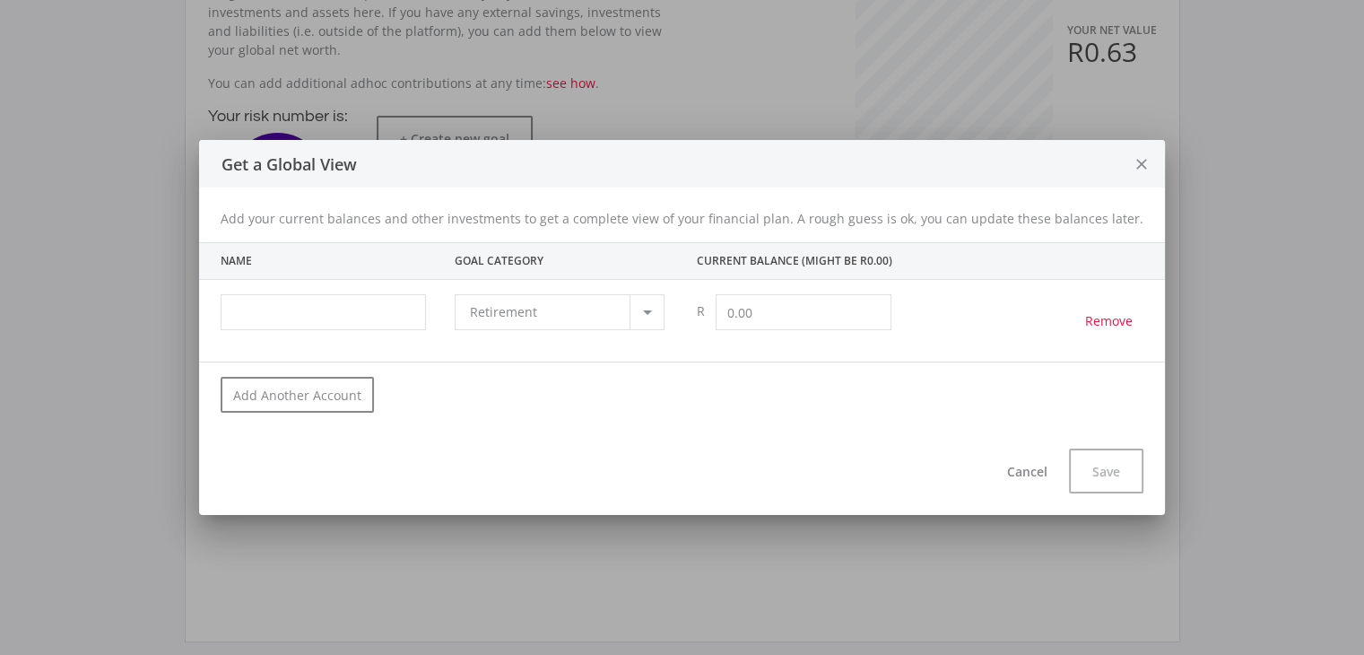
click at [536, 307] on span "Retirement" at bounding box center [503, 311] width 67 height 17
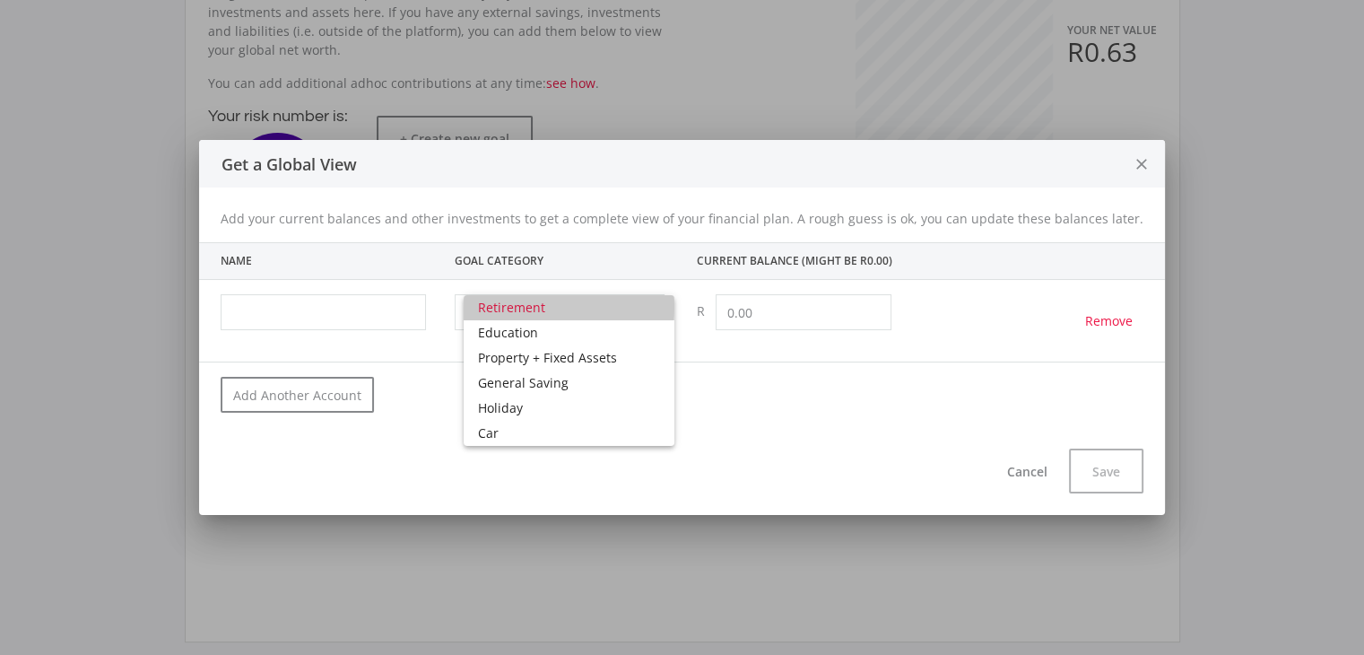
click at [536, 307] on span "Retirement" at bounding box center [569, 307] width 182 height 25
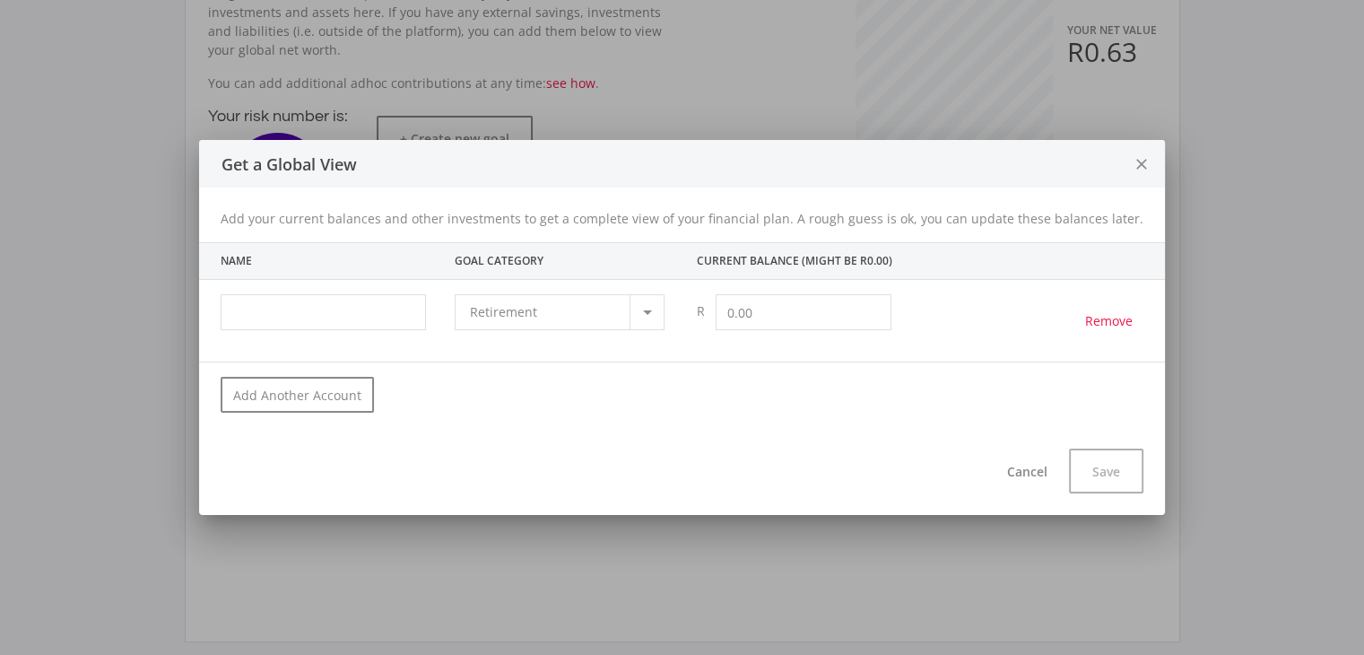
click at [1133, 162] on icon "close" at bounding box center [1142, 165] width 18 height 48
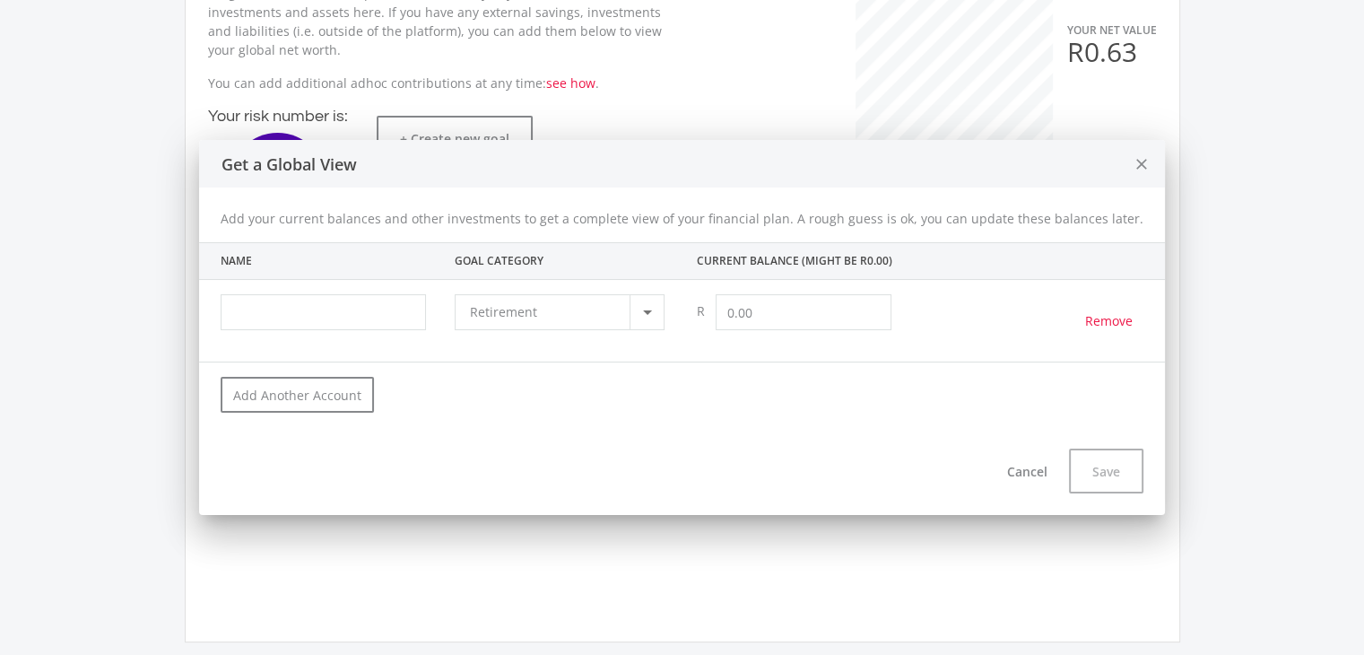
scroll to position [269, 0]
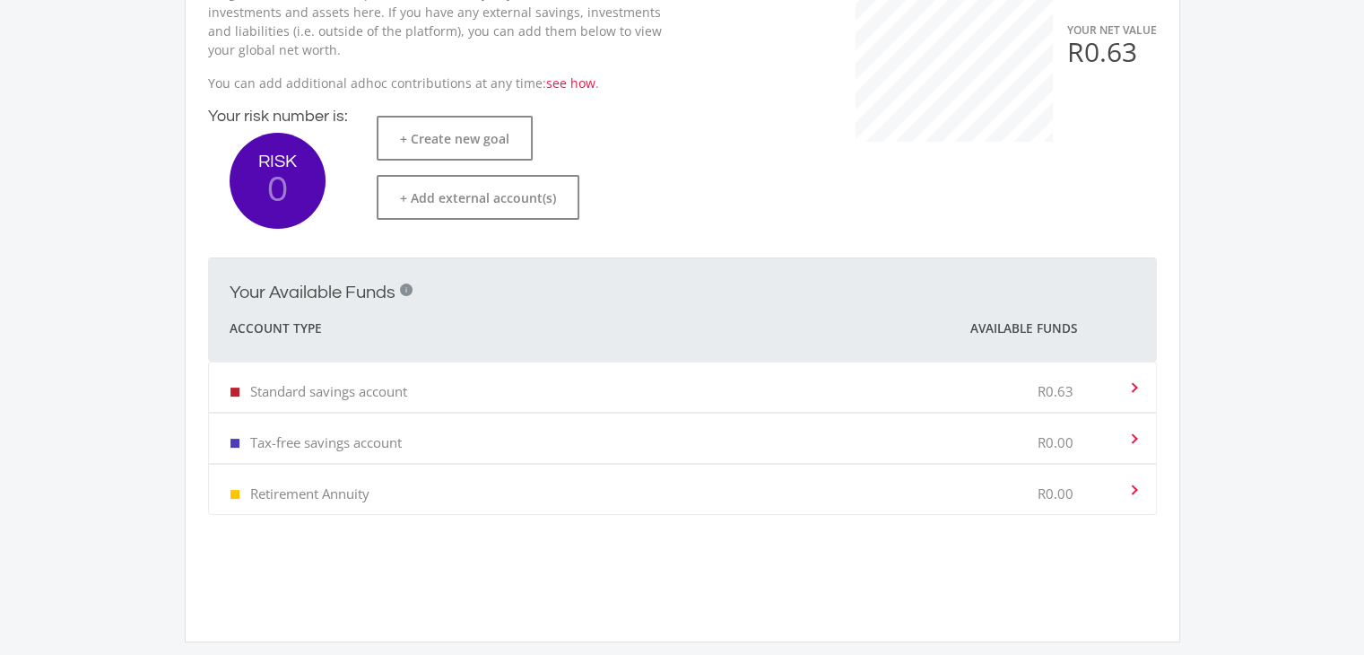
click at [592, 427] on div "Tax-free savings account R0.00" at bounding box center [679, 438] width 897 height 55
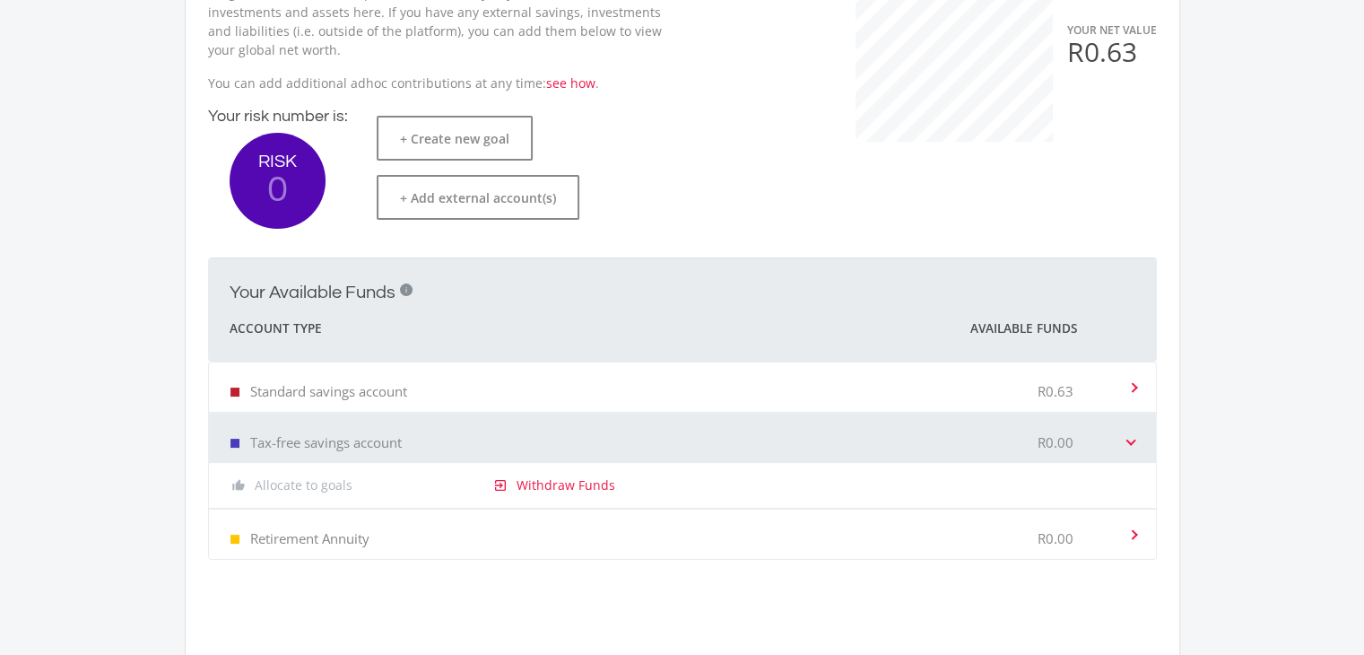
click at [327, 488] on div "thumb_up_alt Allocate to goals" at bounding box center [338, 485] width 233 height 18
click at [351, 392] on p "Standard savings account" at bounding box center [328, 391] width 157 height 18
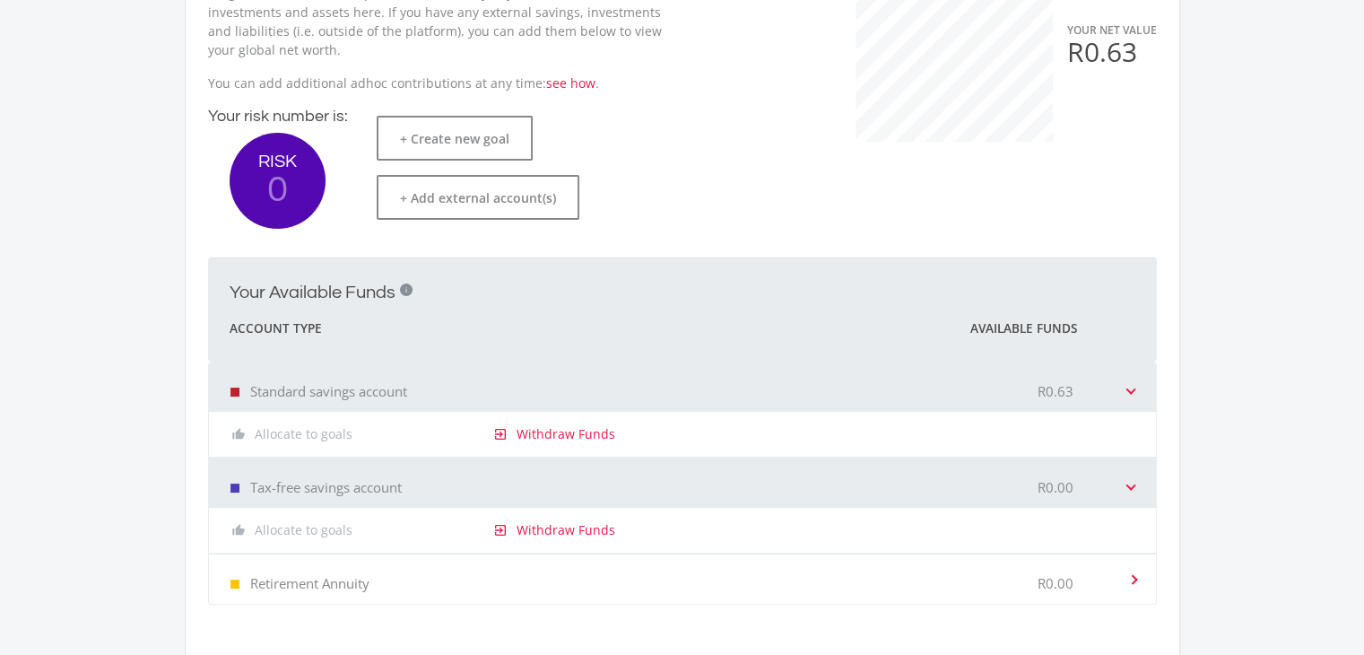
click at [357, 567] on div "Retirement Annuity" at bounding box center [301, 579] width 140 height 55
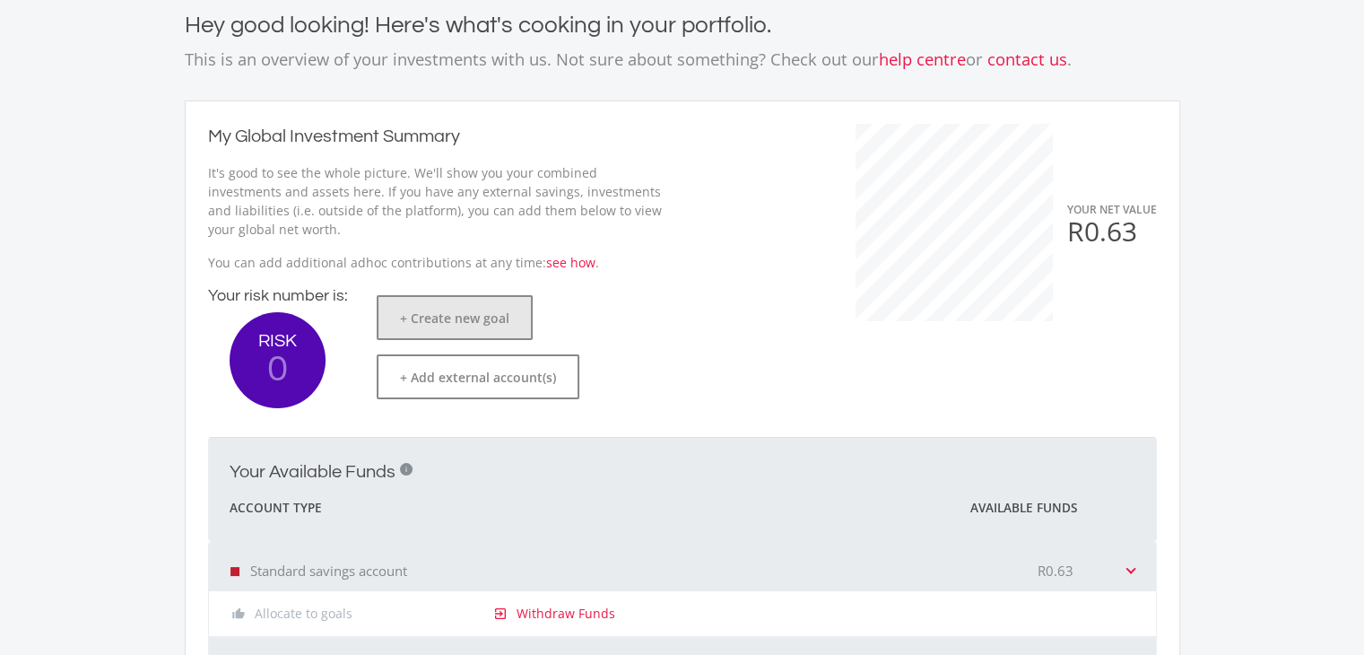
scroll to position [0, 0]
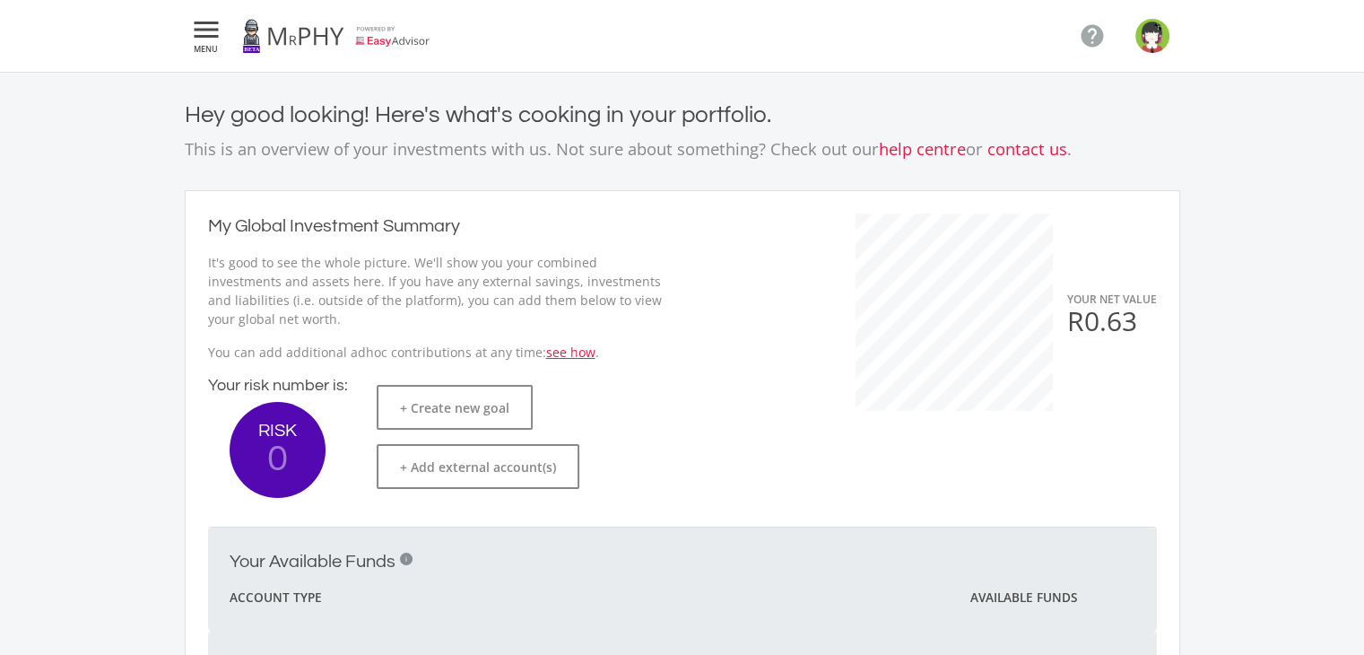
click at [553, 356] on link "see how" at bounding box center [570, 352] width 49 height 17
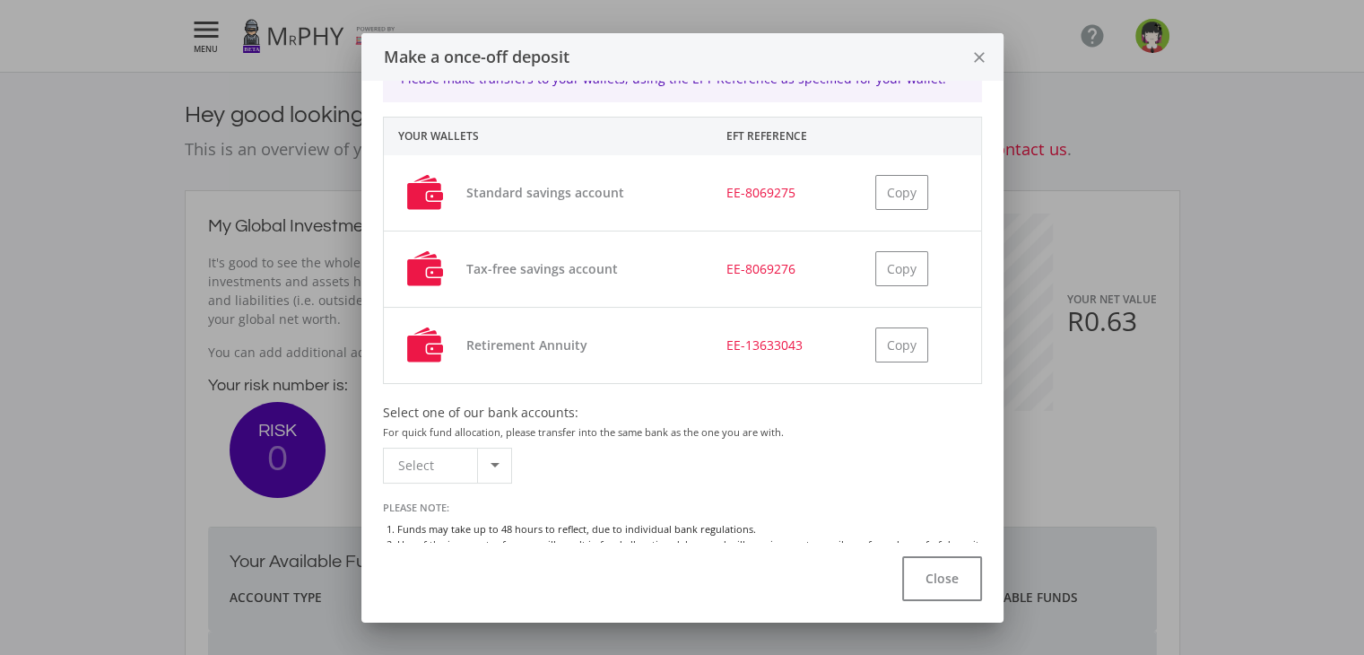
scroll to position [86, 0]
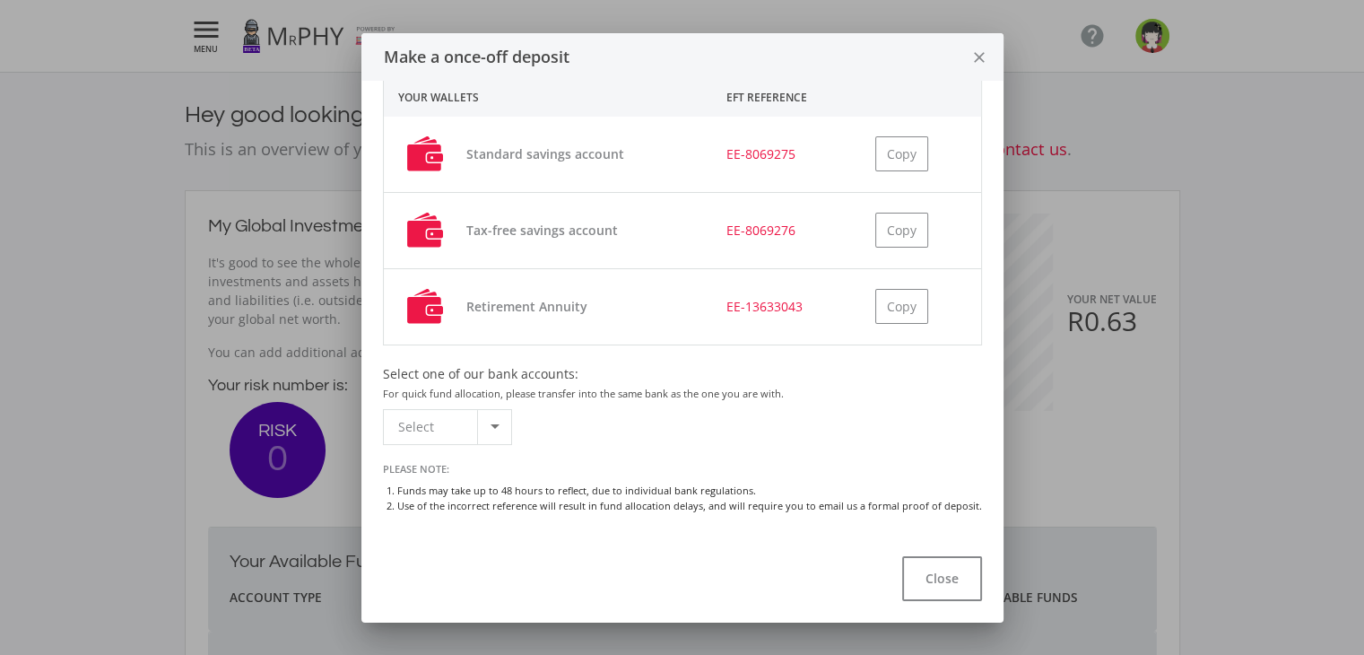
click at [503, 416] on div at bounding box center [494, 427] width 34 height 34
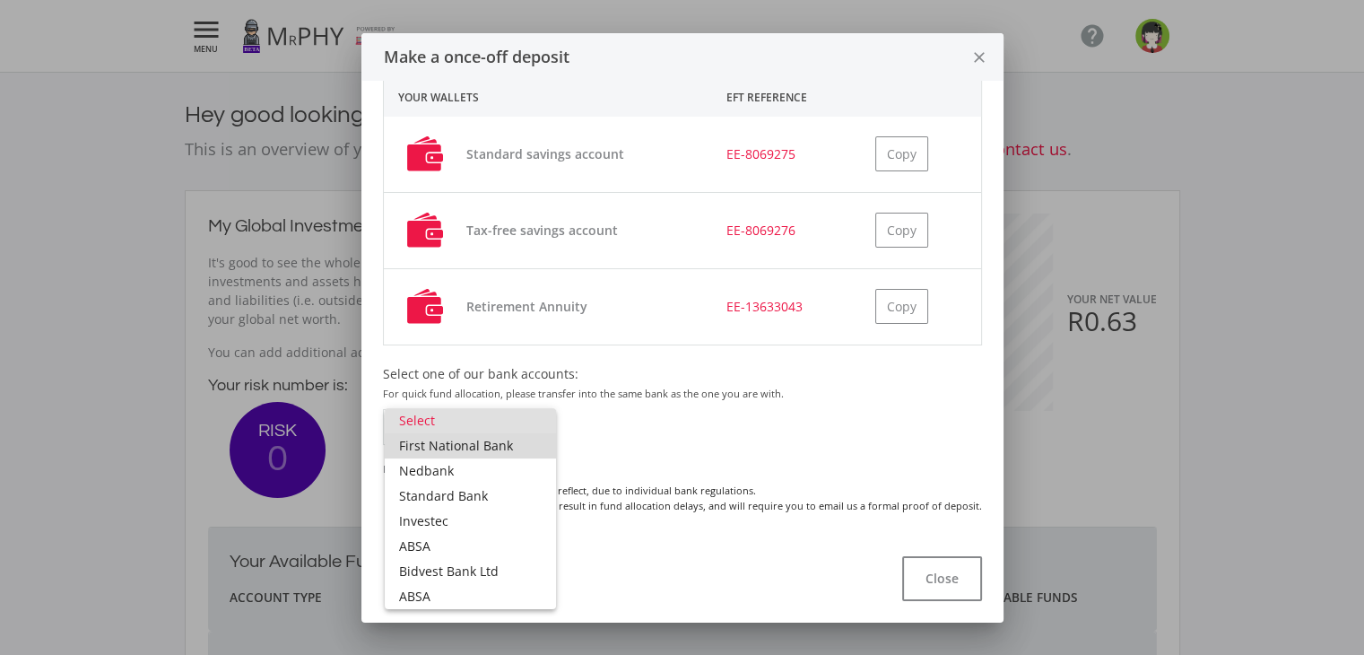
click at [503, 449] on span "First National Bank" at bounding box center [470, 445] width 143 height 25
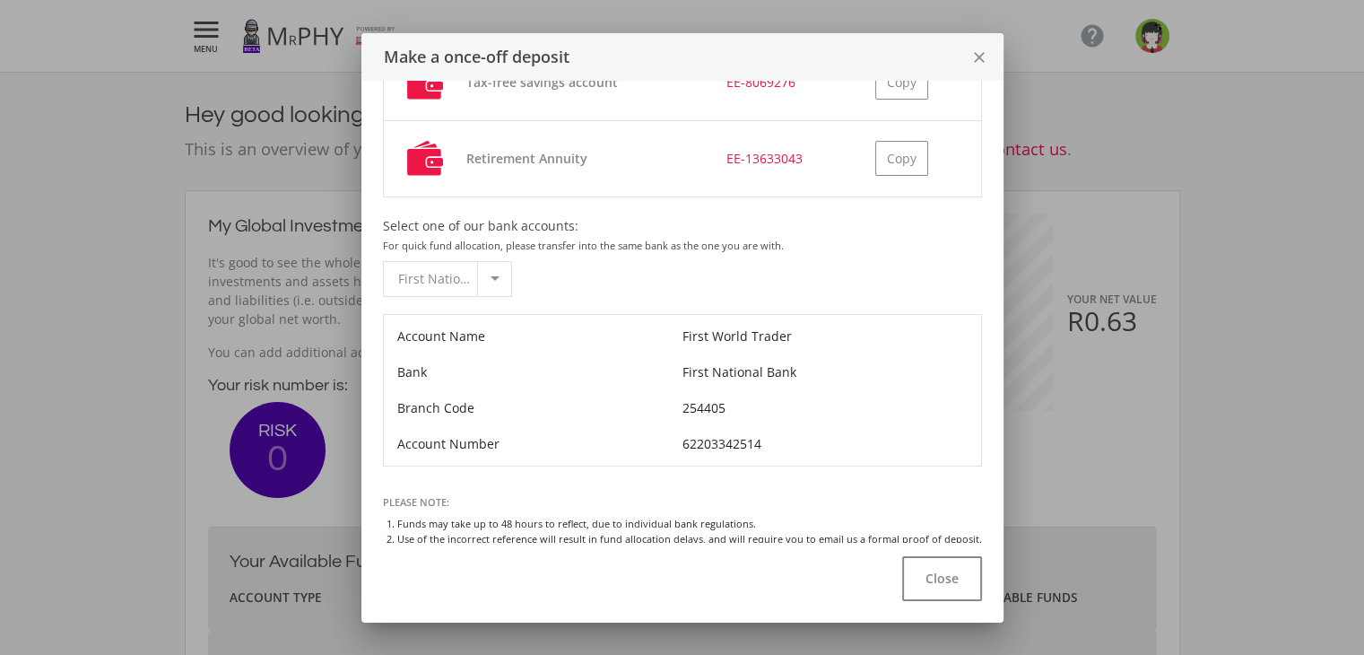
scroll to position [266, 0]
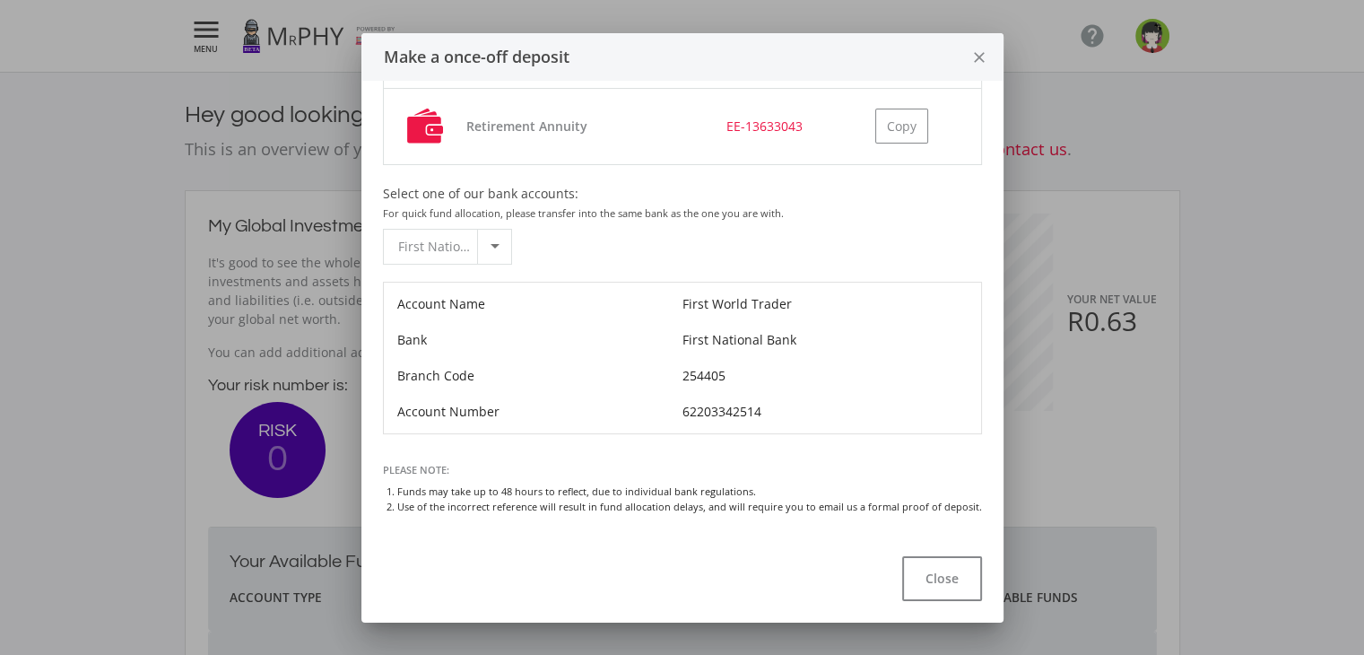
click at [977, 62] on icon "close" at bounding box center [980, 58] width 18 height 48
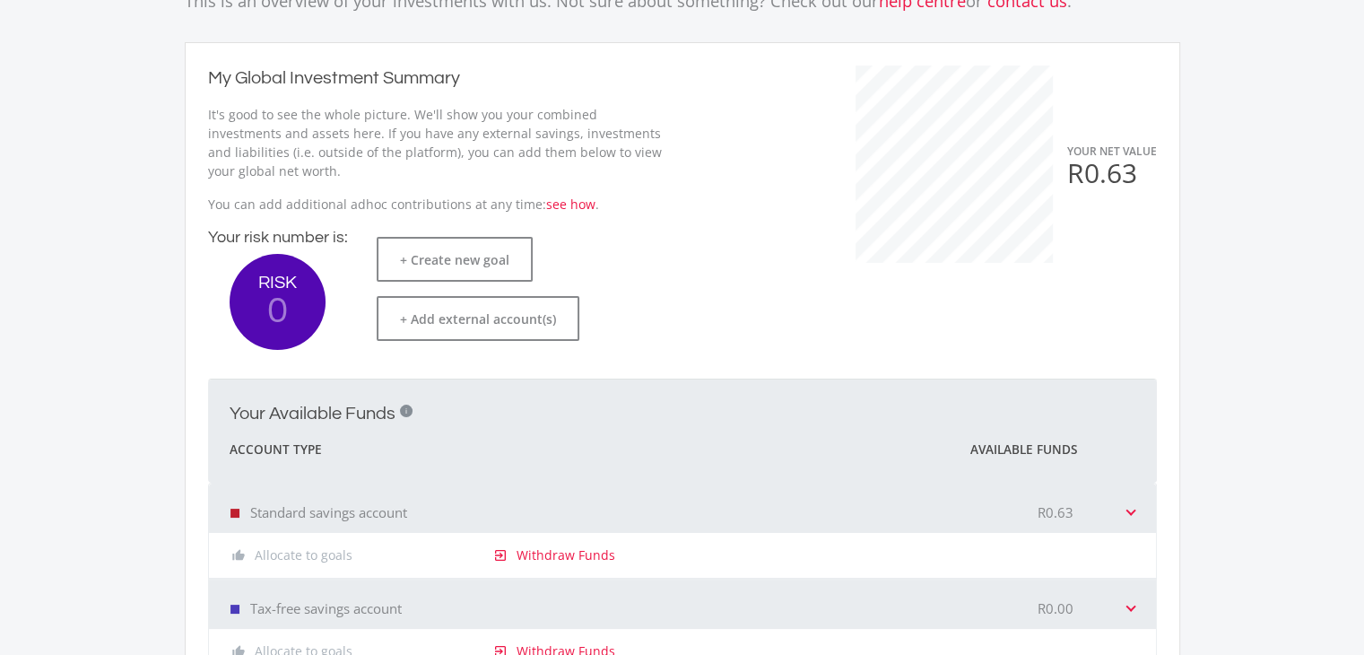
scroll to position [0, 0]
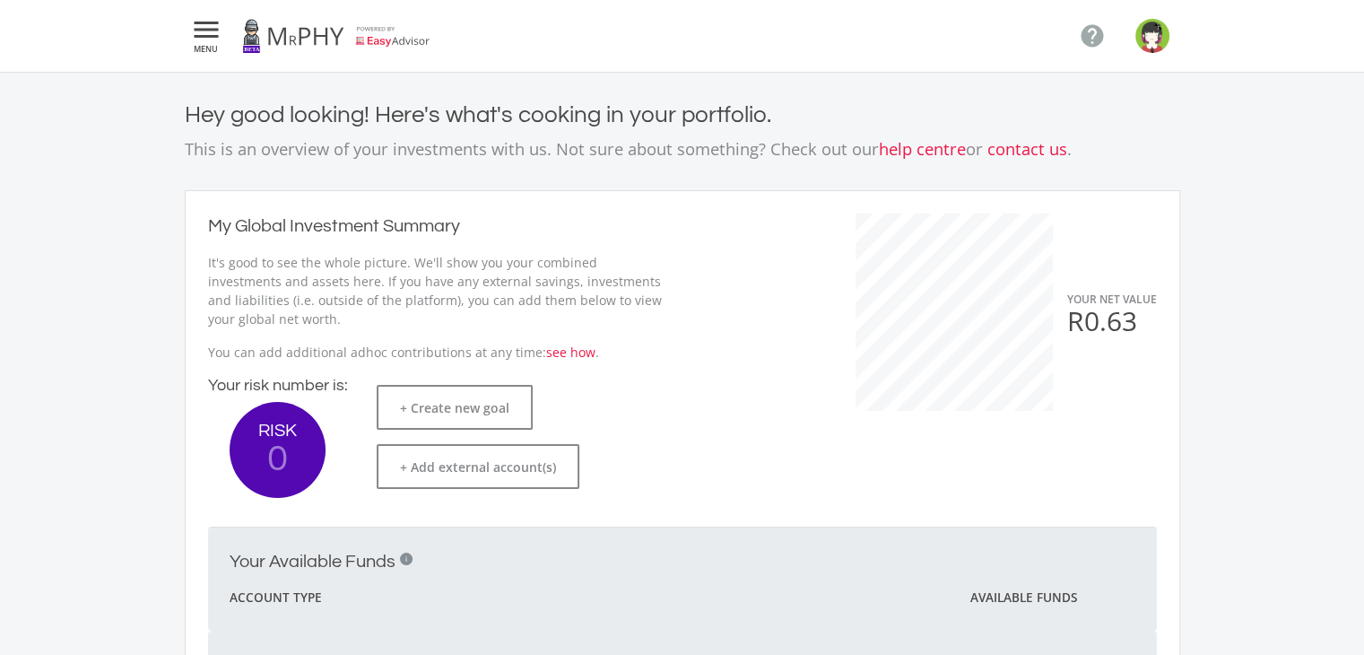
click at [284, 37] on link at bounding box center [336, 36] width 188 height 50
click at [209, 26] on icon "" at bounding box center [206, 30] width 32 height 22
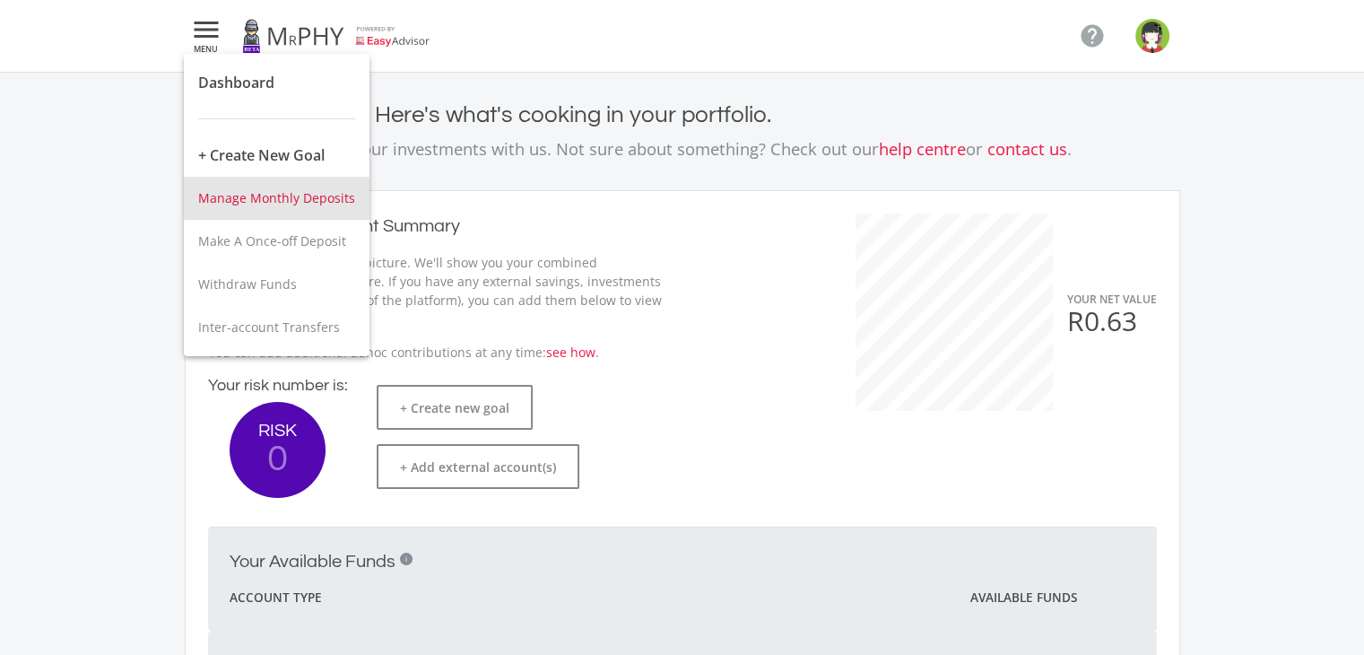
click at [311, 205] on span "Manage Monthly Deposits" at bounding box center [276, 197] width 157 height 17
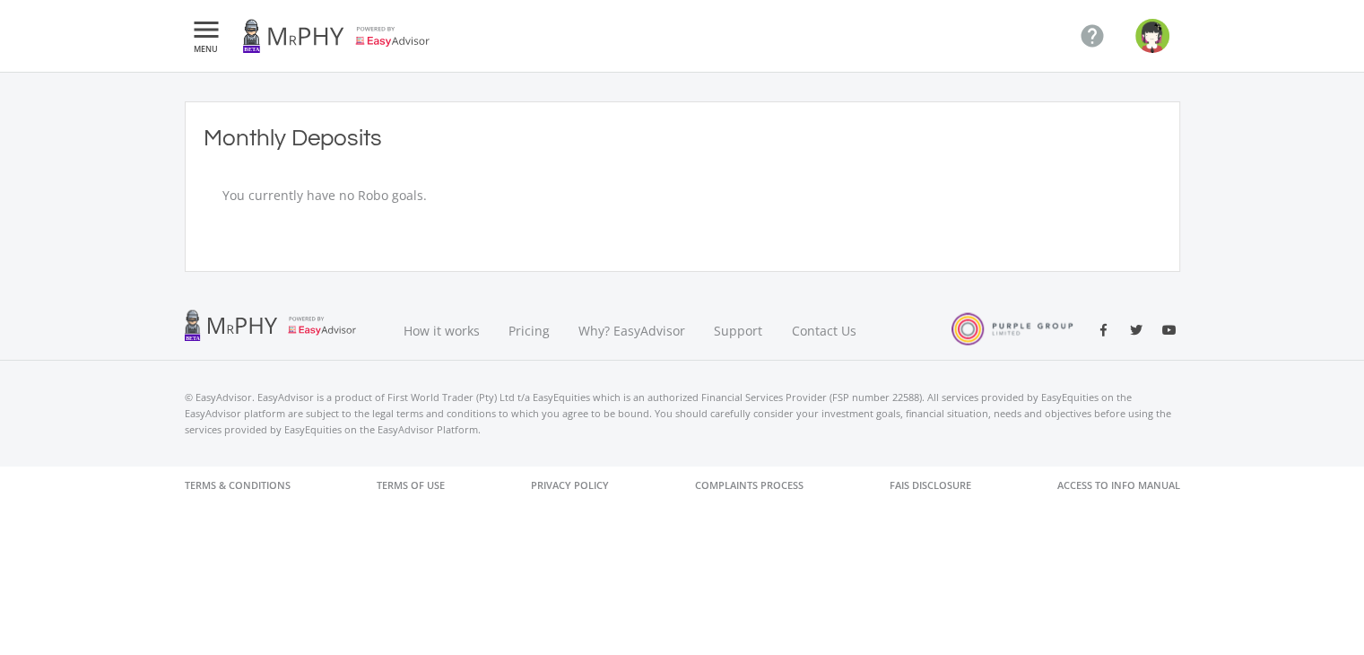
click at [205, 23] on icon "" at bounding box center [206, 30] width 32 height 22
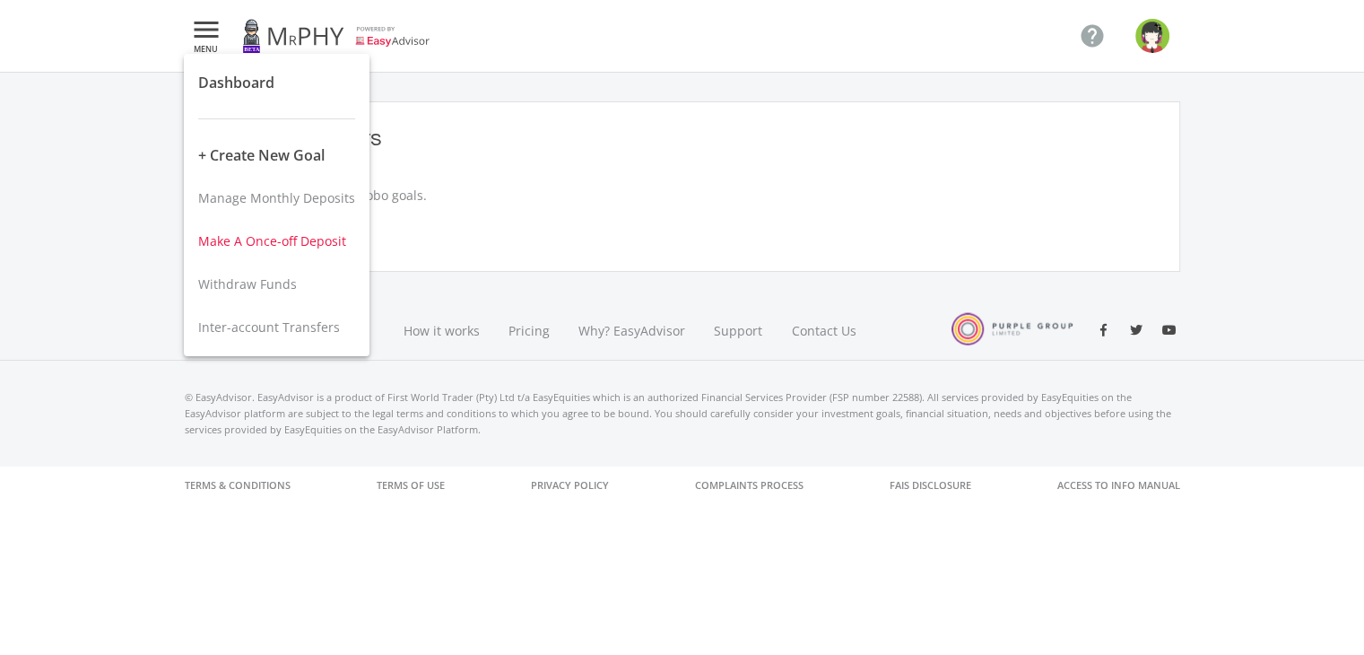
click at [240, 241] on span "Make A Once-off Deposit" at bounding box center [272, 240] width 148 height 17
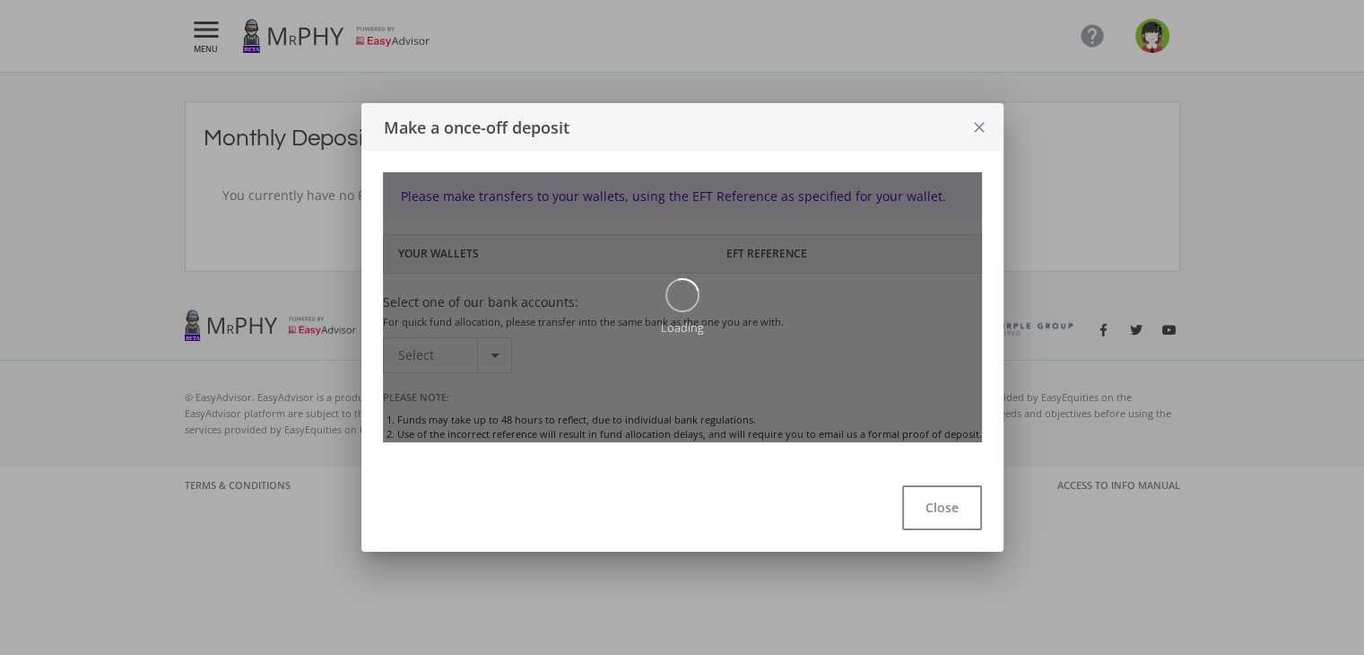
click at [971, 119] on icon "close" at bounding box center [980, 128] width 18 height 48
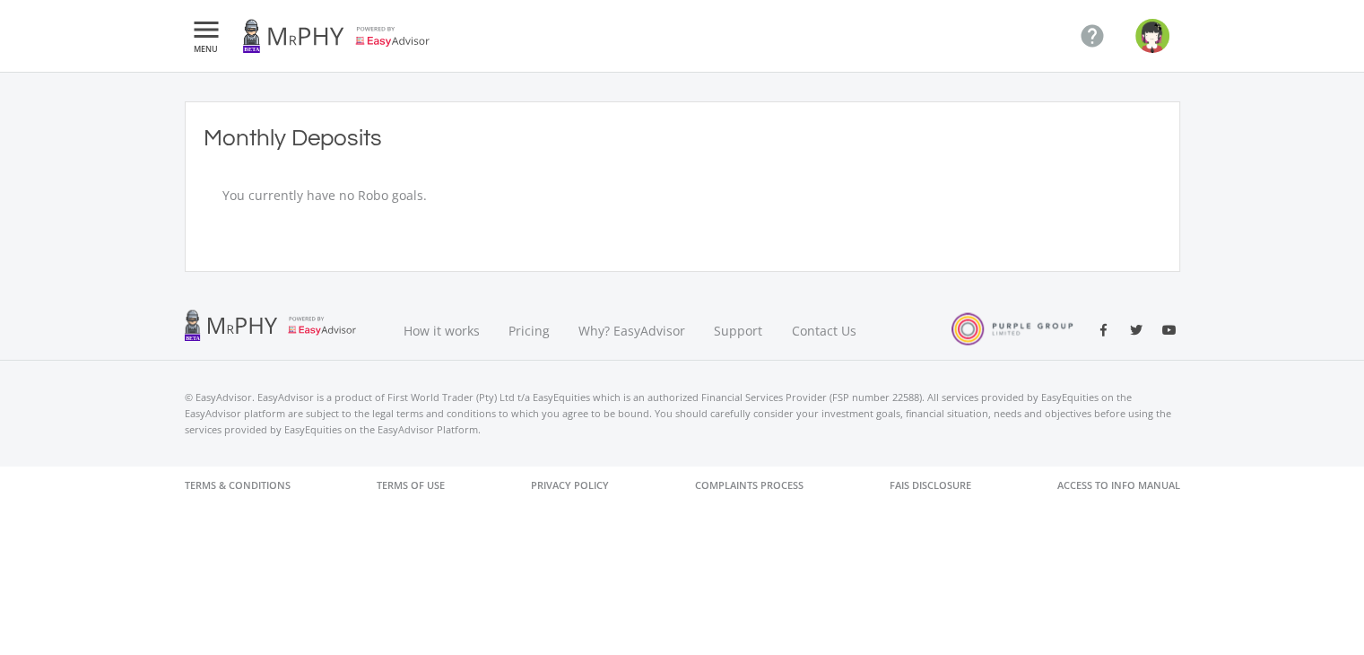
click at [1159, 41] on img "button" at bounding box center [1153, 36] width 34 height 34
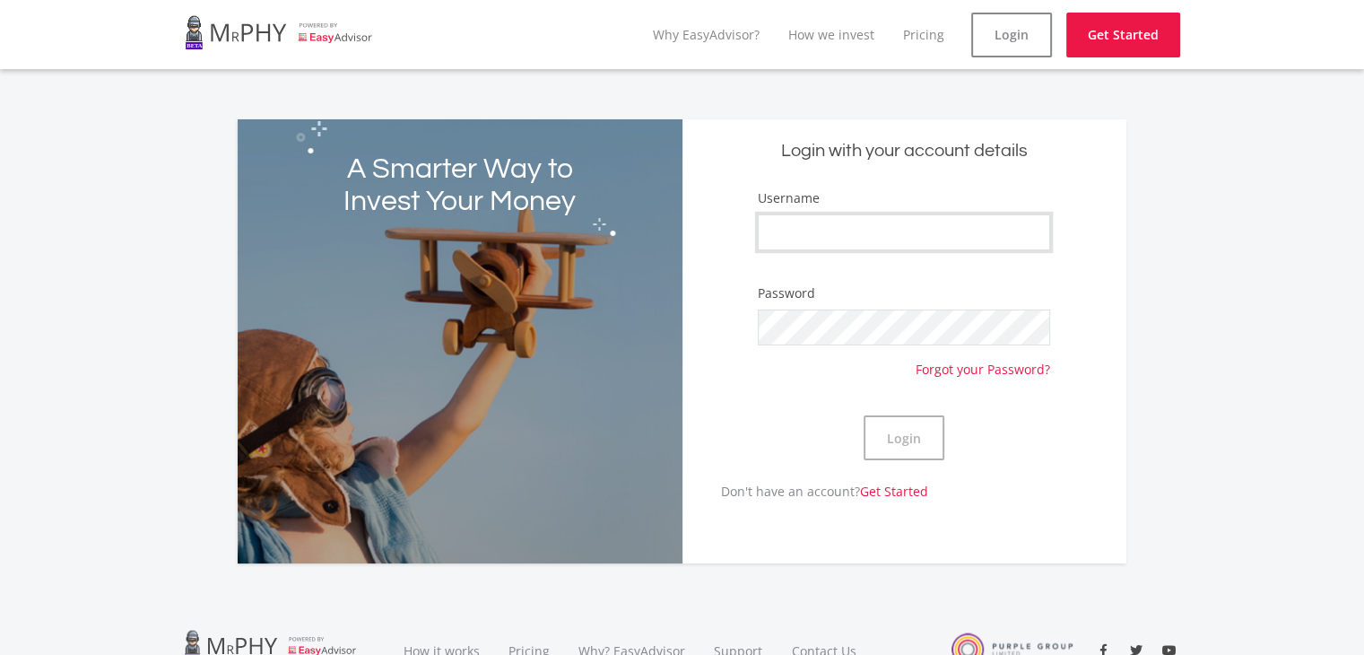
click at [952, 228] on input "Username" at bounding box center [904, 232] width 292 height 36
type input "Alex9551"
click at [864, 415] on button "Login" at bounding box center [904, 437] width 81 height 45
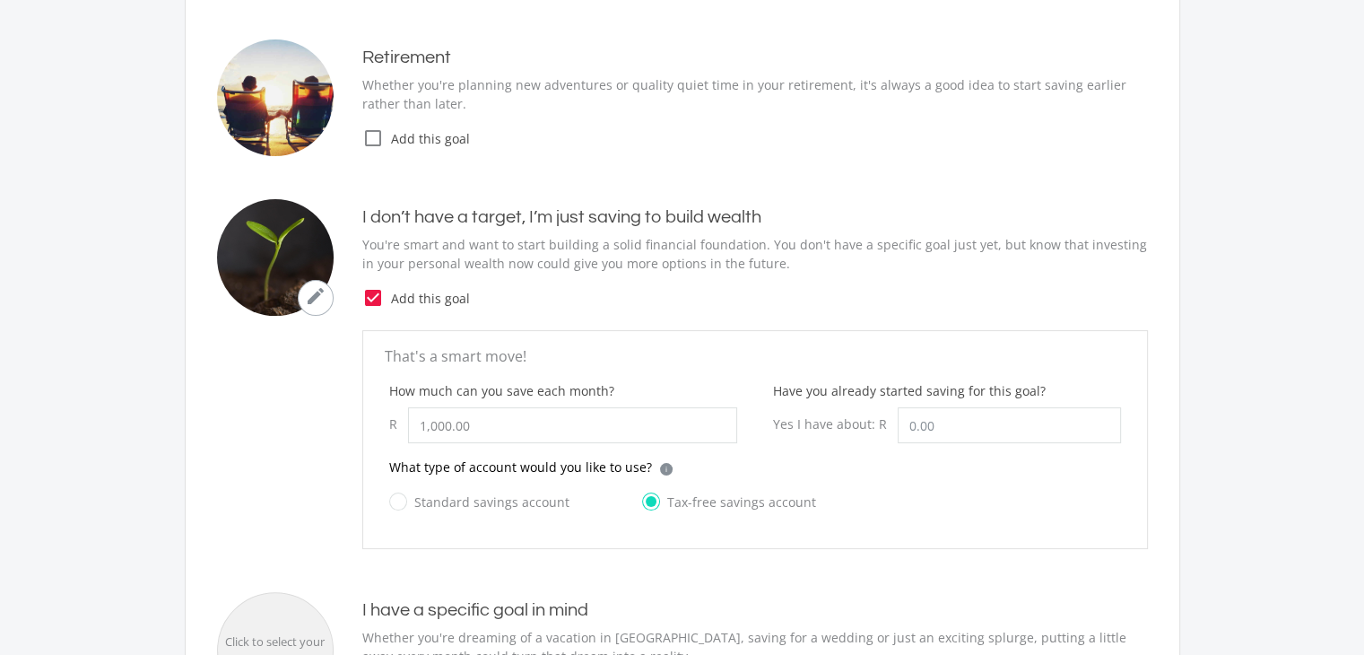
scroll to position [269, 0]
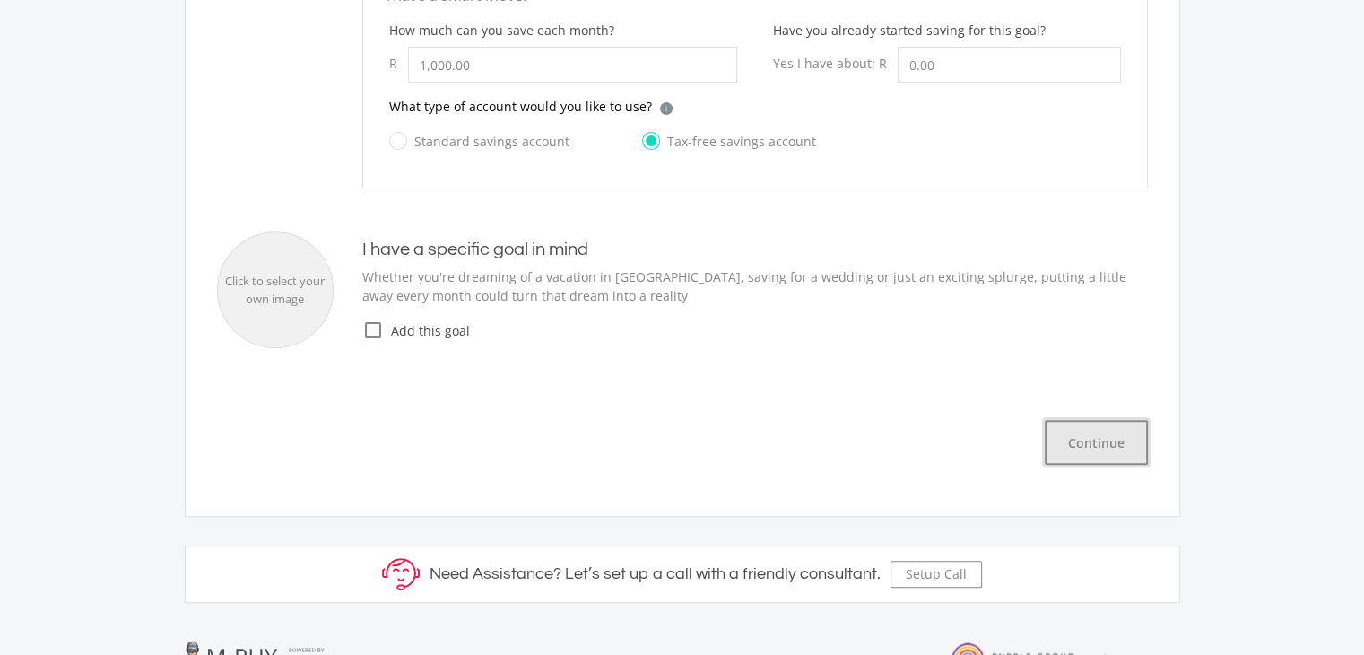
click at [1107, 447] on button "Continue" at bounding box center [1096, 442] width 103 height 45
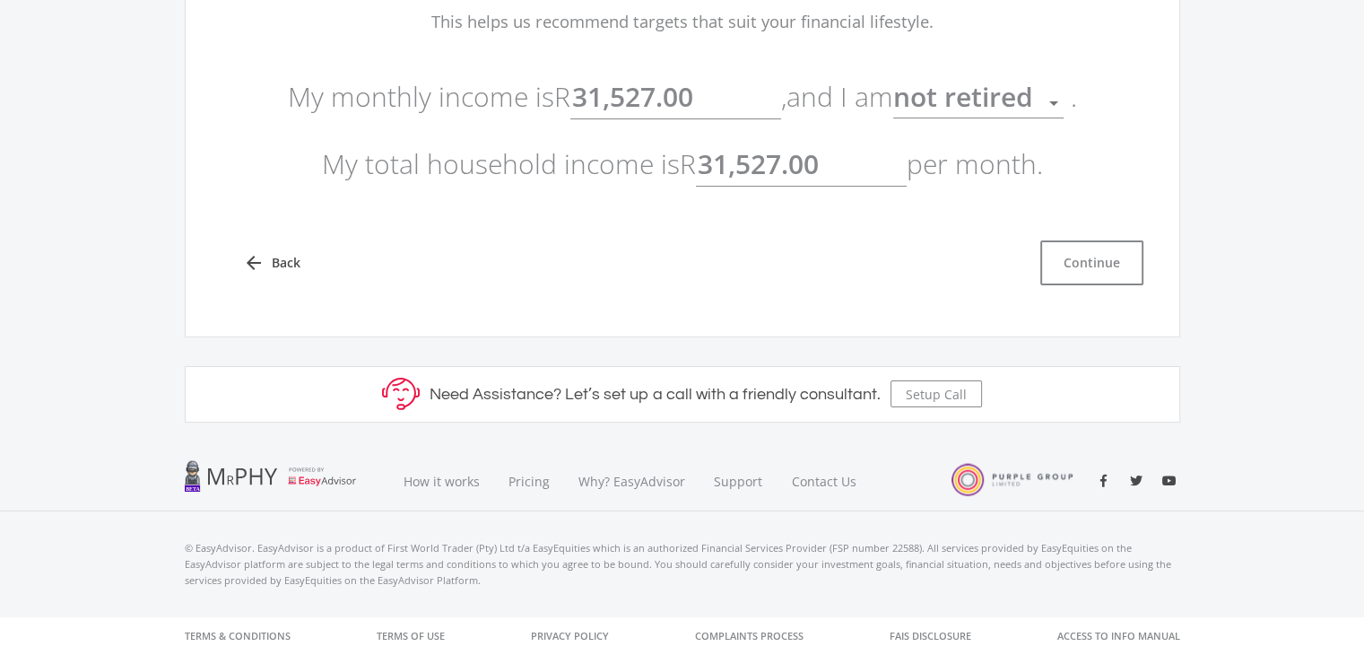
scroll to position [226, 0]
click at [1067, 274] on button "Continue" at bounding box center [1092, 264] width 103 height 45
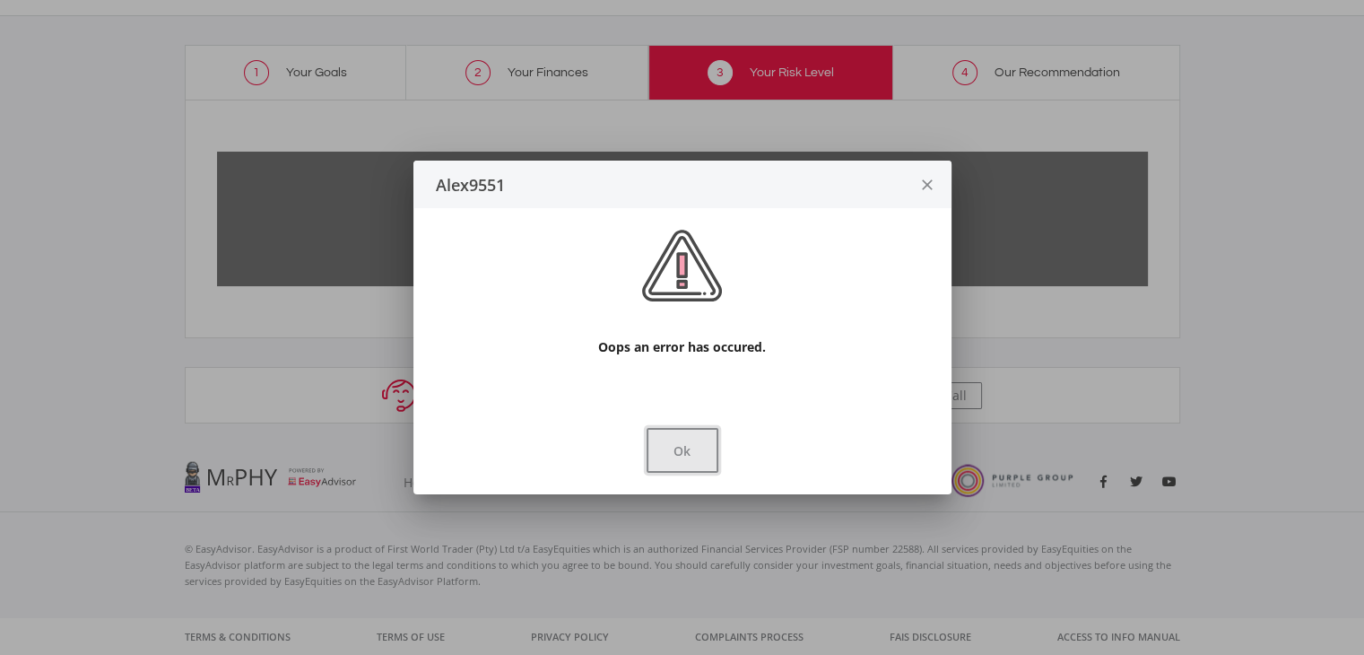
click at [696, 455] on button "Ok" at bounding box center [683, 450] width 72 height 45
